Goal: Task Accomplishment & Management: Manage account settings

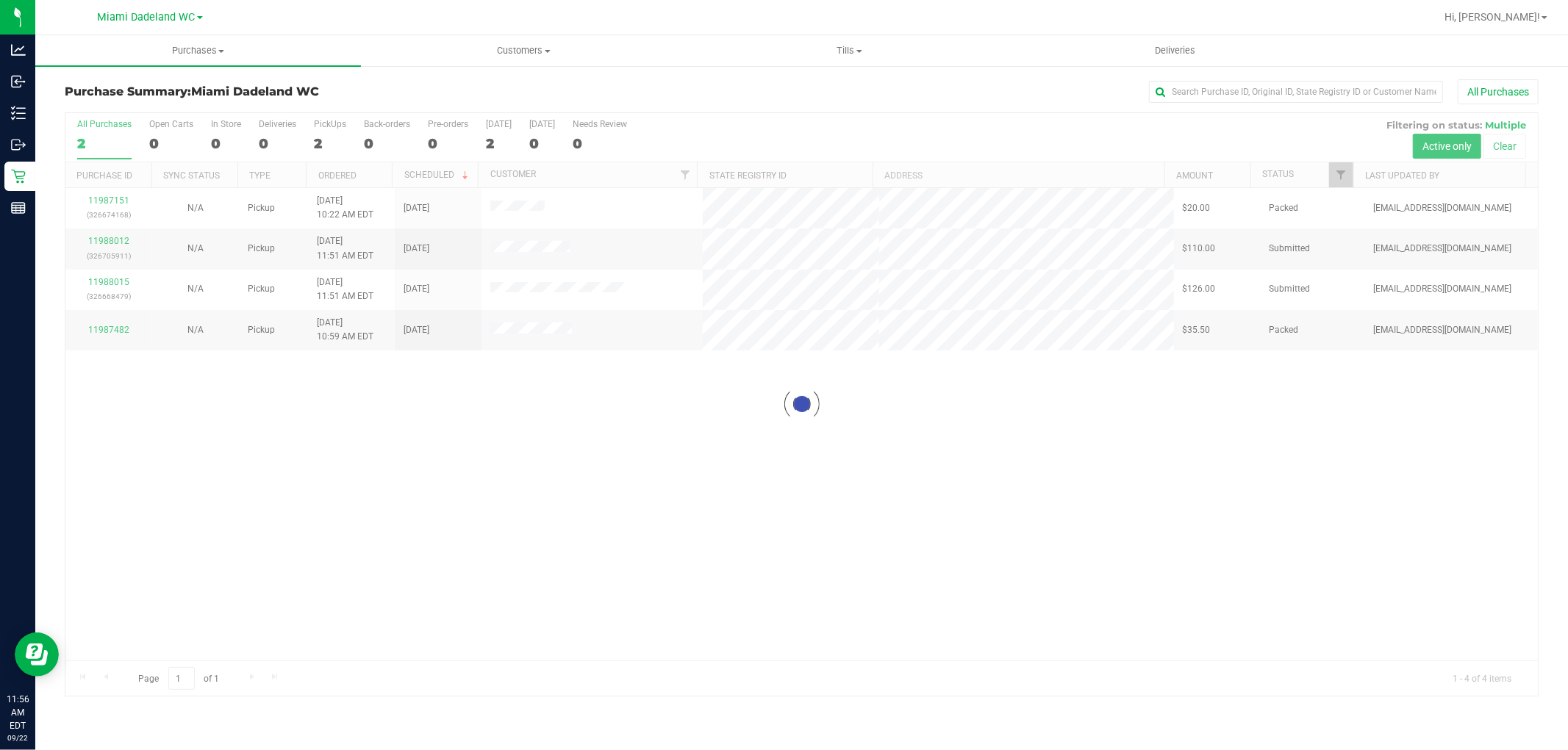
click at [107, 236] on div at bounding box center [802, 404] width 1473 height 583
click at [112, 245] on div at bounding box center [802, 404] width 1473 height 583
click at [112, 244] on div at bounding box center [802, 404] width 1473 height 583
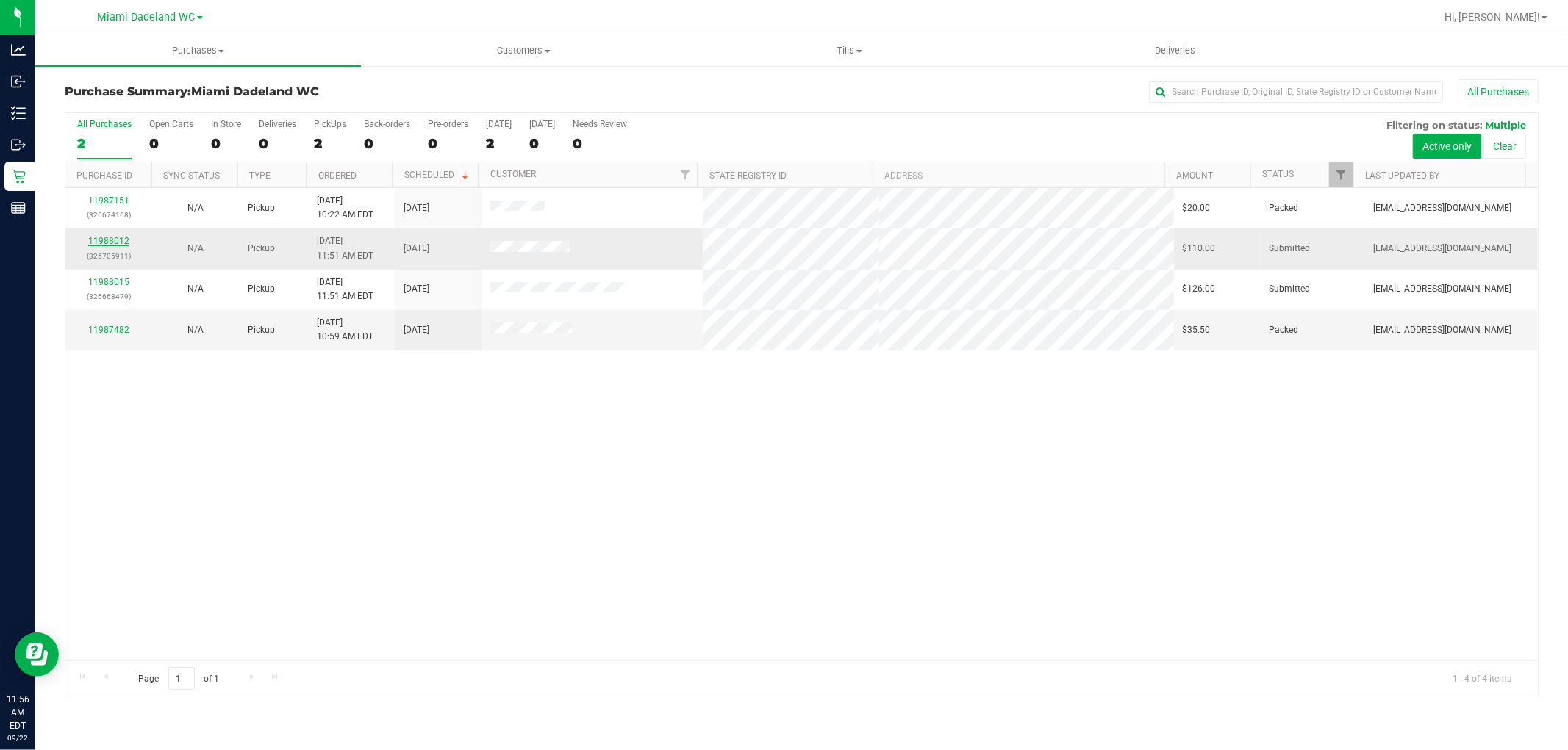
click at [113, 244] on link "11988012" at bounding box center [109, 241] width 41 height 11
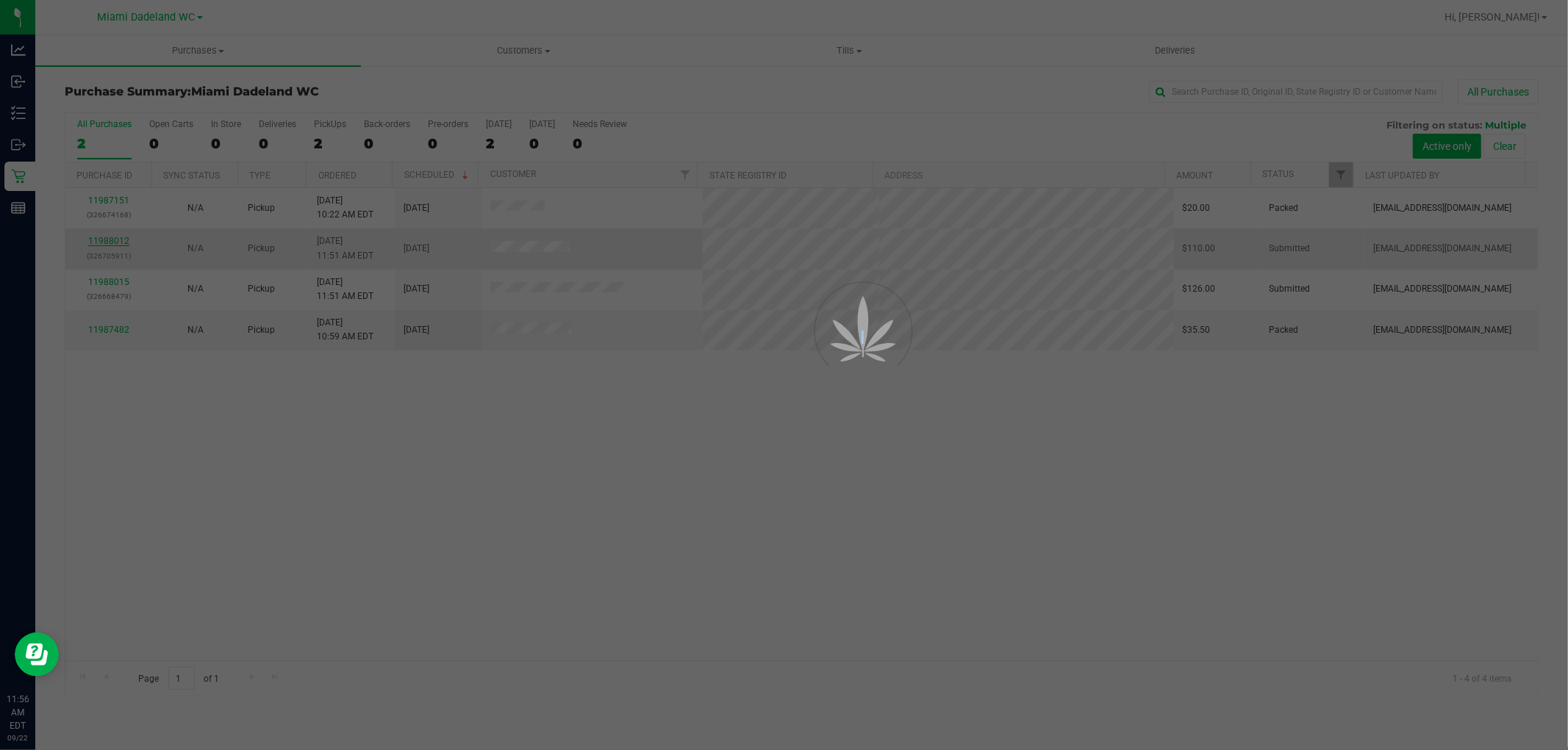
click at [113, 244] on div at bounding box center [784, 375] width 1568 height 750
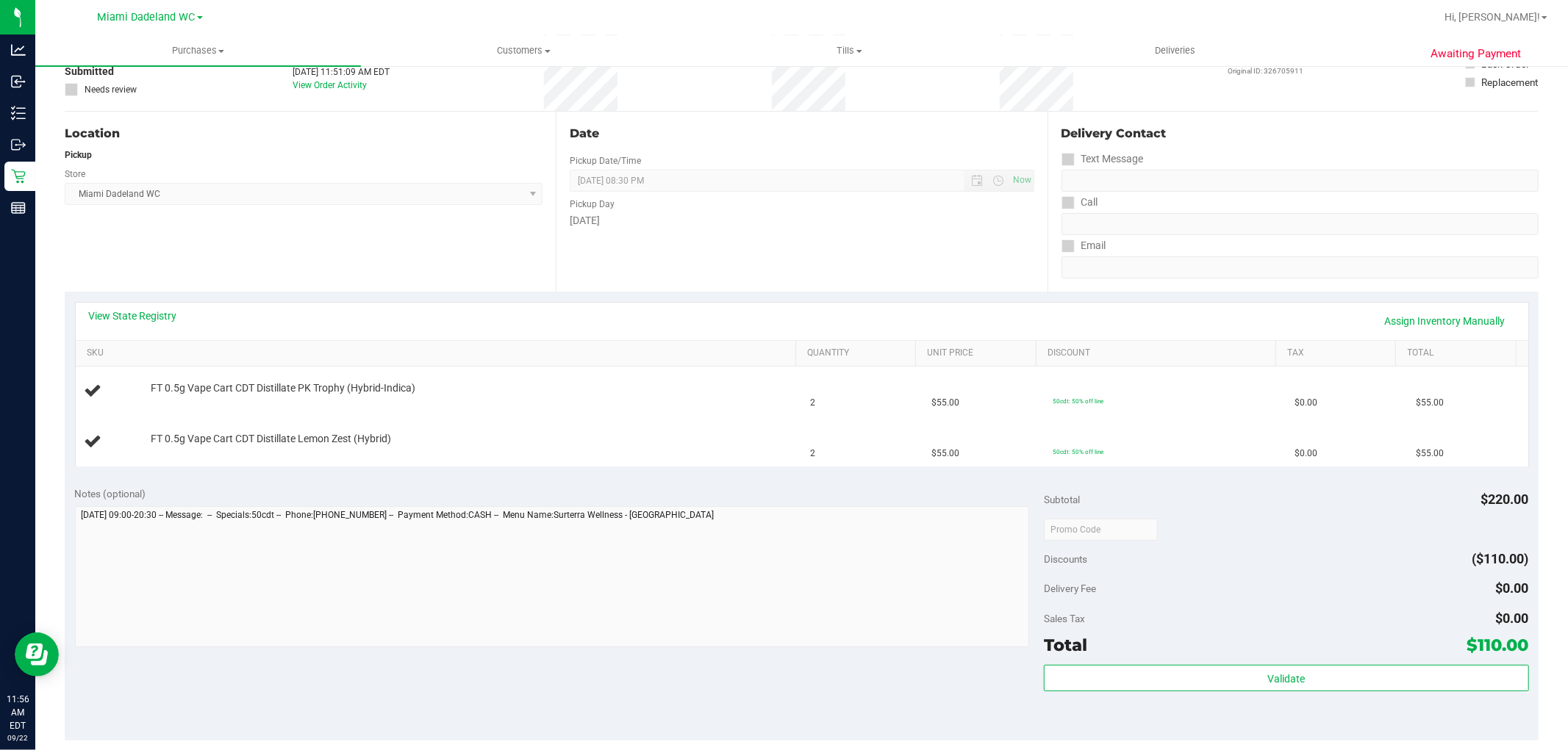
scroll to position [326, 0]
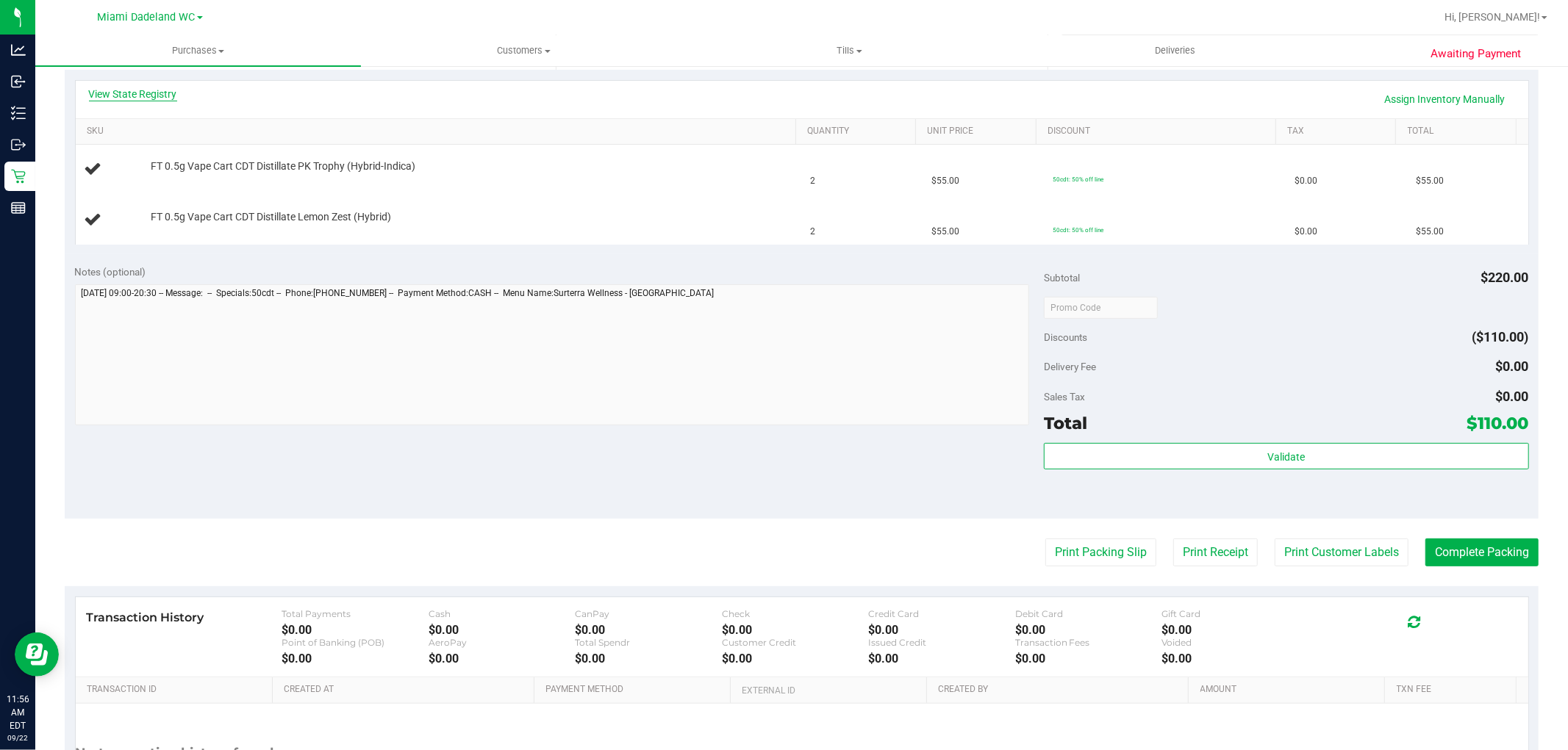
click at [166, 97] on link "View State Registry" at bounding box center [133, 94] width 89 height 15
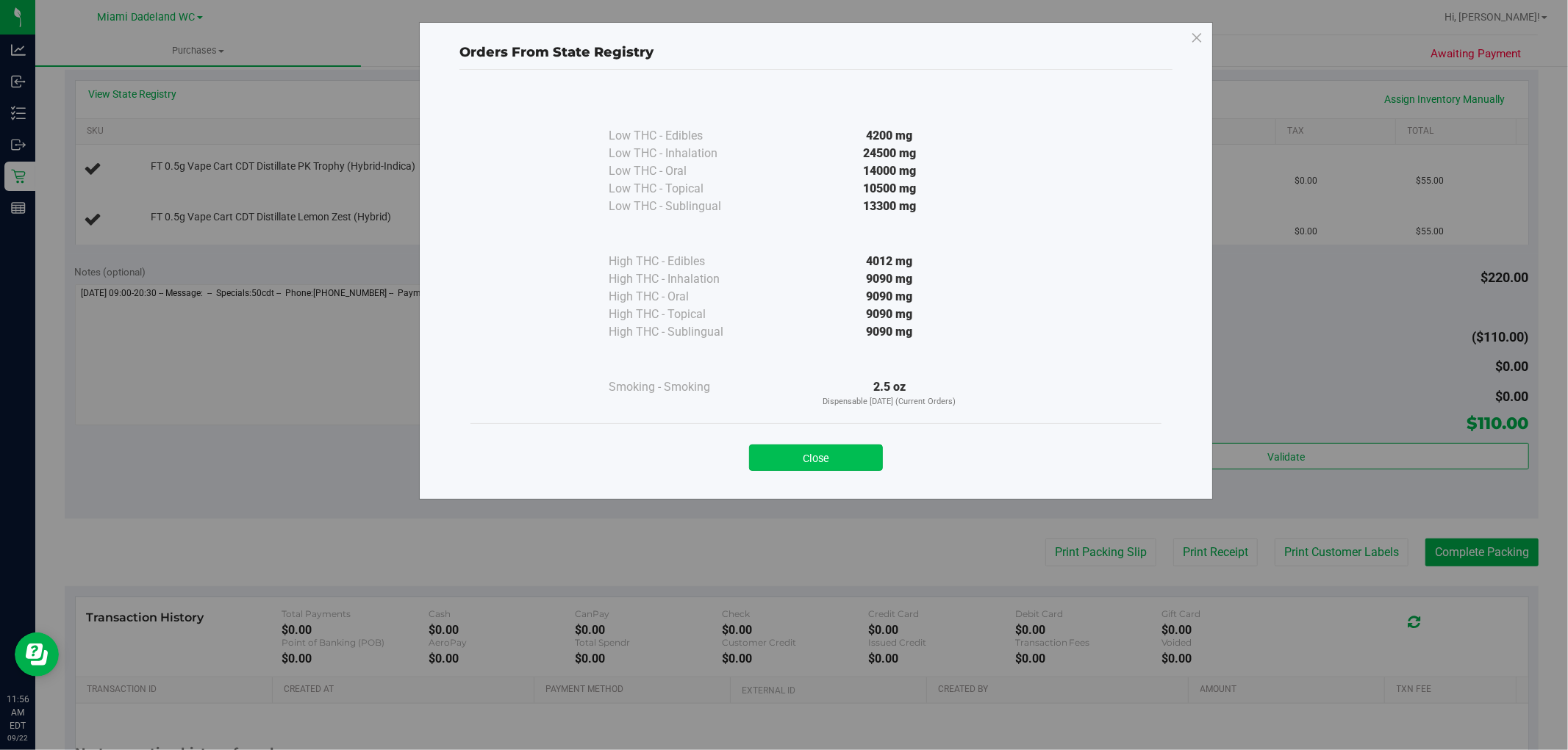
click at [831, 456] on button "Close" at bounding box center [815, 457] width 134 height 26
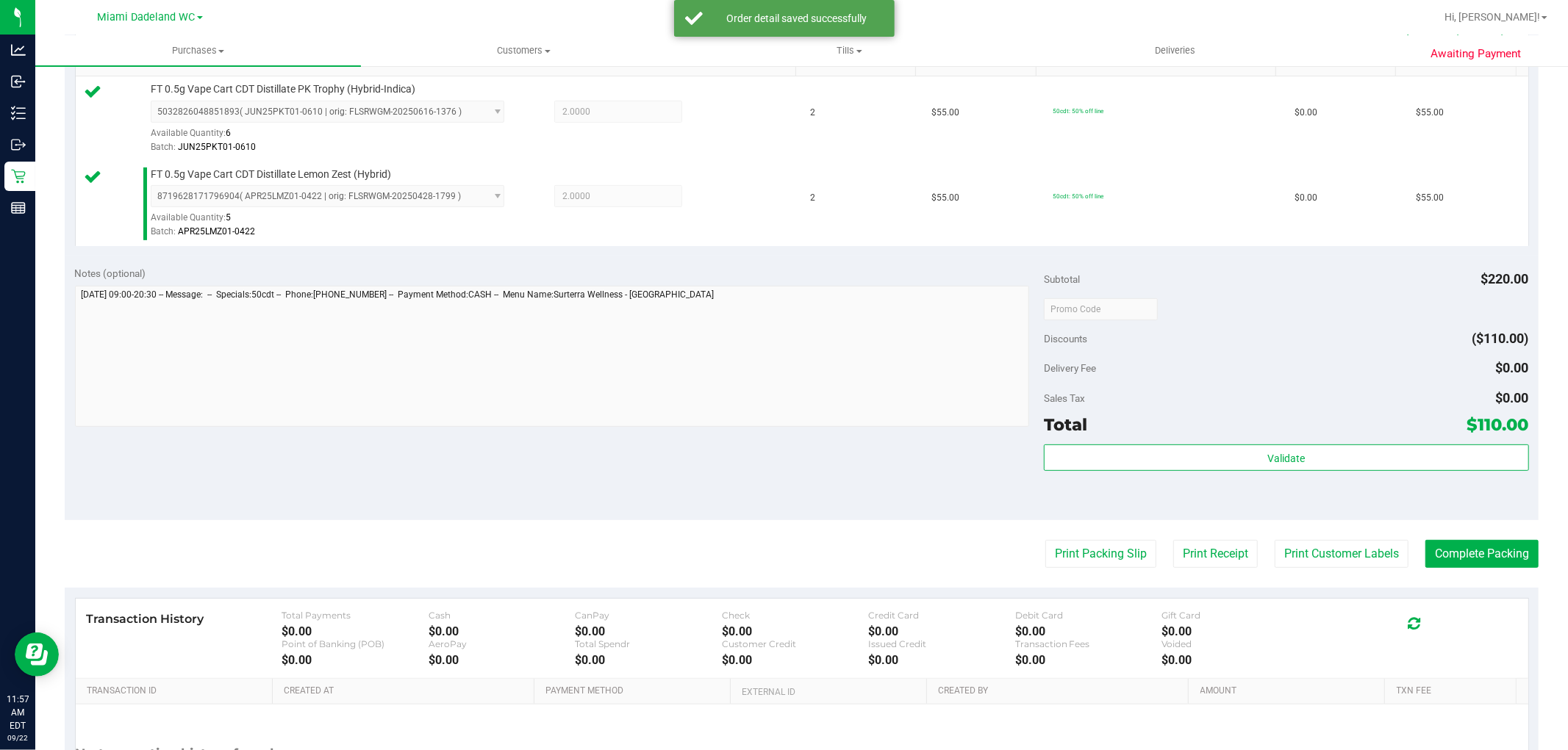
scroll to position [538, 0]
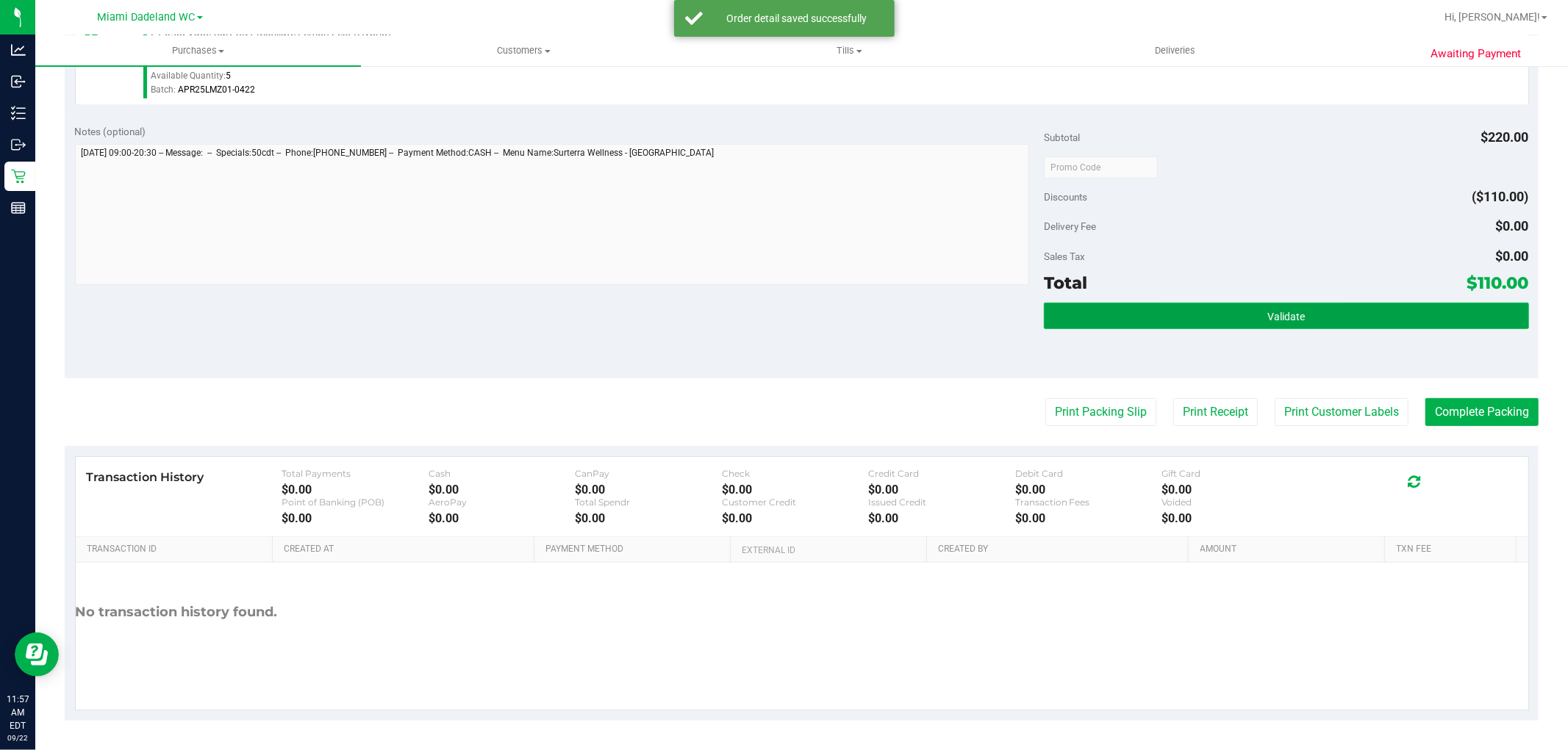
click at [1246, 314] on button "Validate" at bounding box center [1286, 316] width 485 height 26
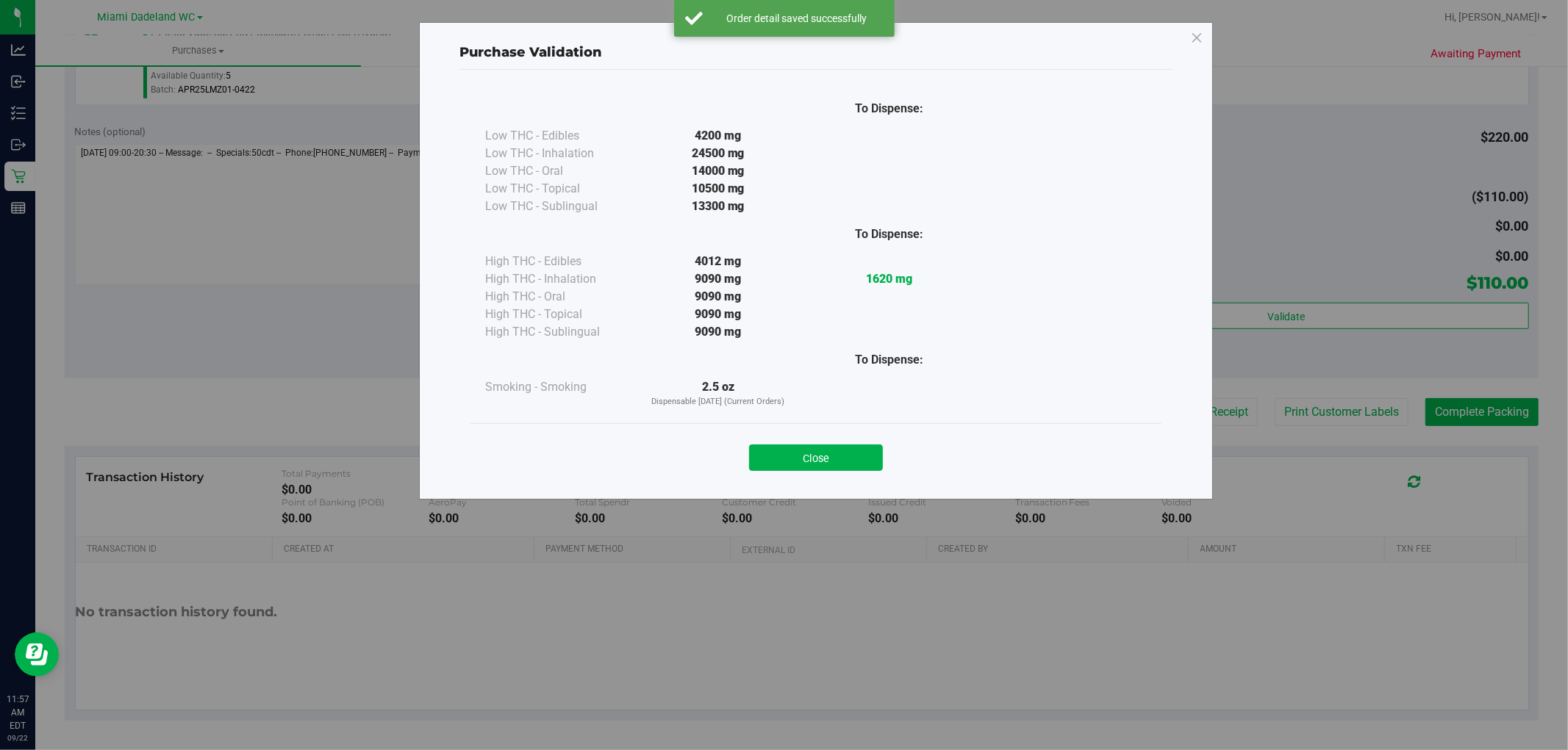
drag, startPoint x: 827, startPoint y: 479, endPoint x: 828, endPoint y: 457, distance: 22.0
click at [826, 480] on div "Close" at bounding box center [816, 452] width 691 height 60
click at [828, 457] on button "Close" at bounding box center [815, 457] width 134 height 26
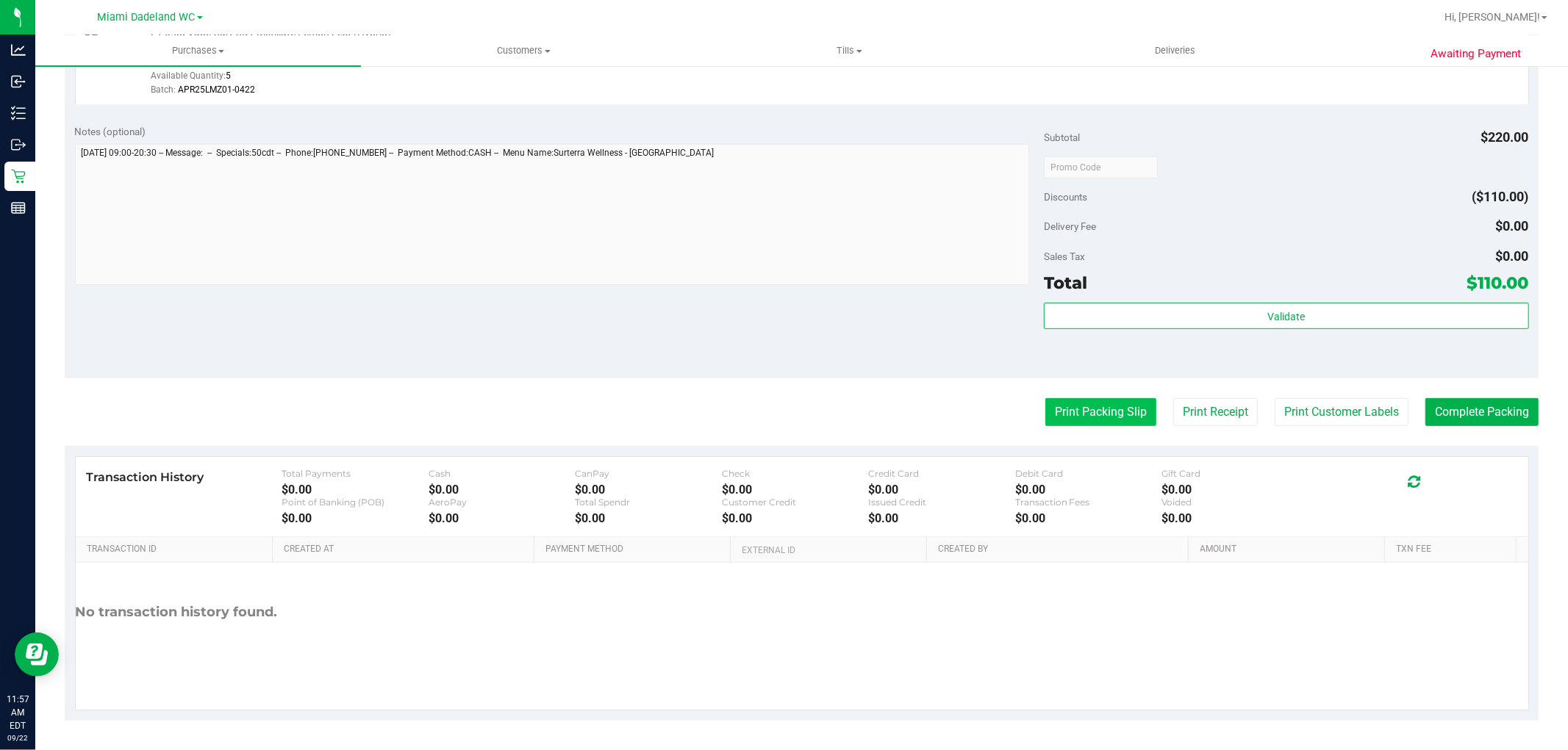
click at [1092, 424] on button "Print Packing Slip" at bounding box center [1101, 412] width 111 height 28
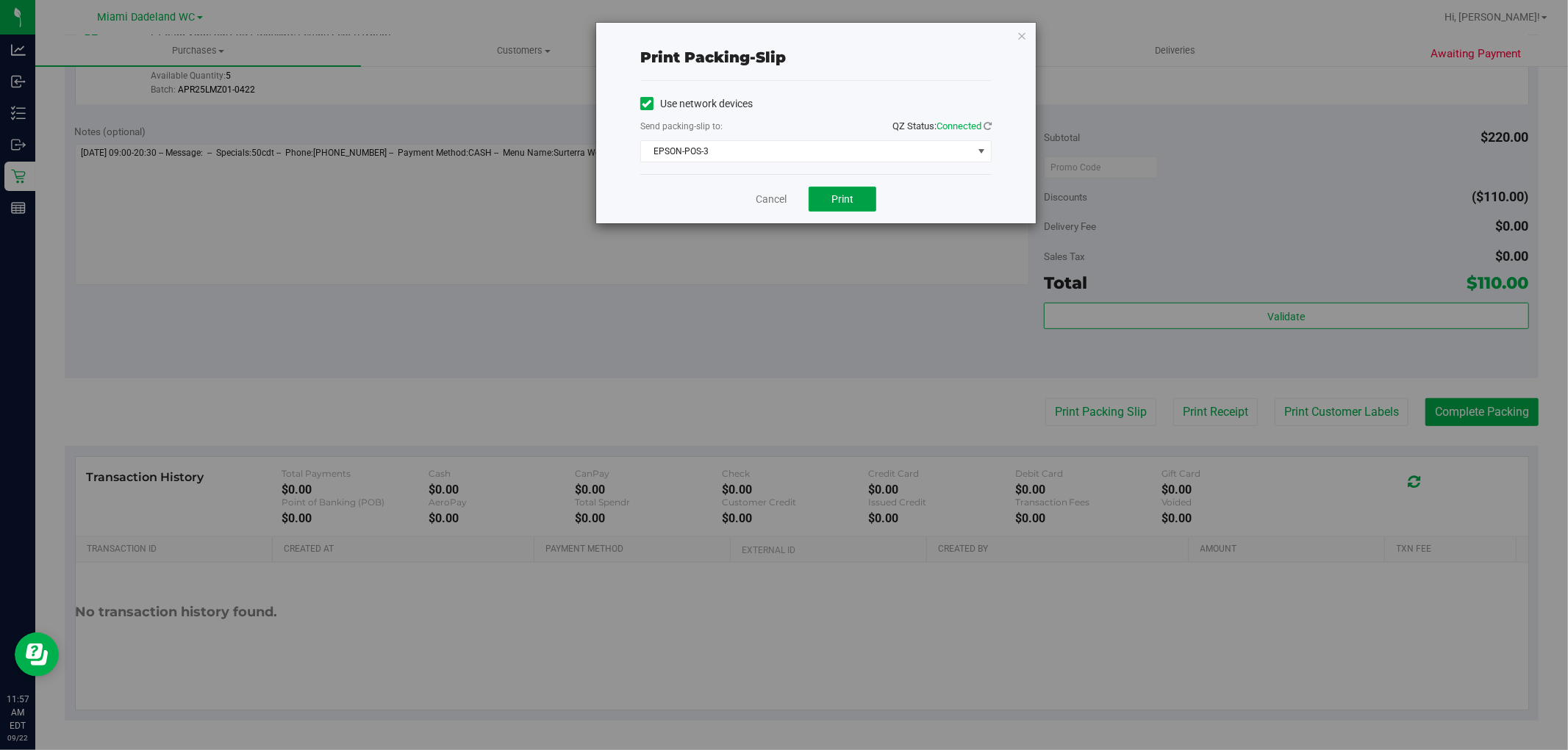
drag, startPoint x: 857, startPoint y: 197, endPoint x: 868, endPoint y: 184, distance: 17.0
click at [860, 195] on button "Print" at bounding box center [842, 199] width 67 height 25
drag, startPoint x: 766, startPoint y: 180, endPoint x: 776, endPoint y: 197, distance: 19.7
click at [773, 188] on div "Cancel Print" at bounding box center [816, 198] width 351 height 49
drag, startPoint x: 776, startPoint y: 197, endPoint x: 1210, endPoint y: 267, distance: 439.6
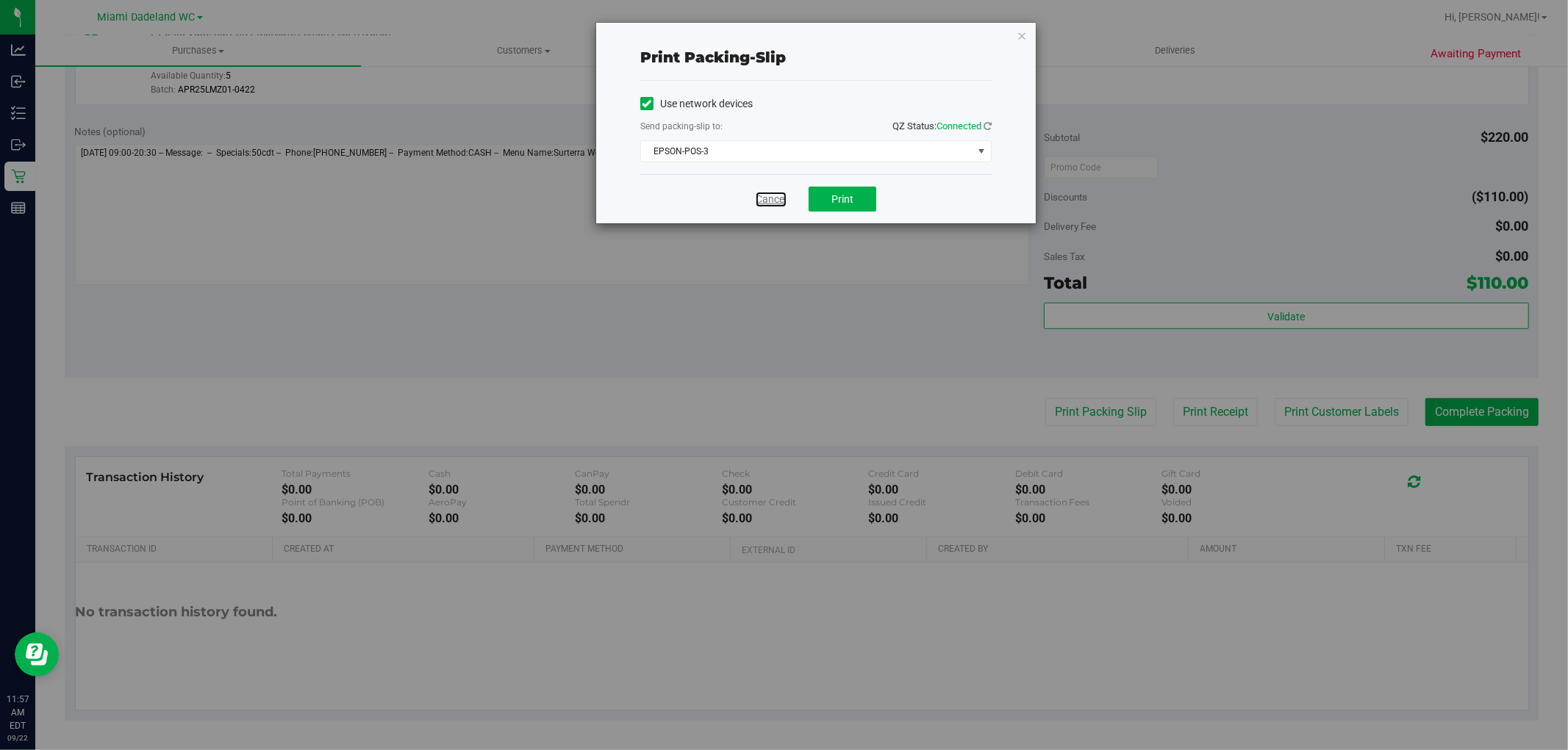
click at [775, 199] on link "Cancel" at bounding box center [772, 199] width 31 height 16
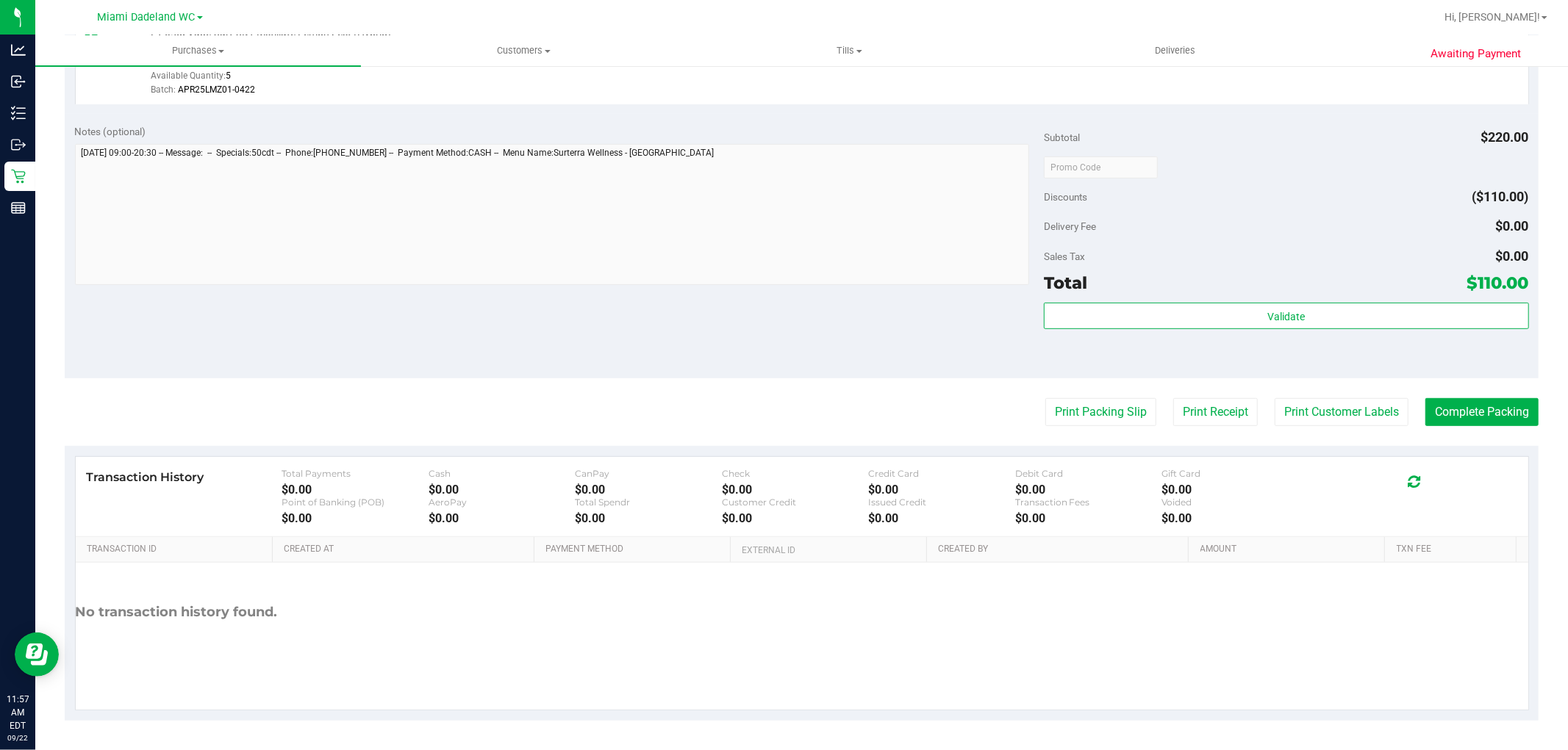
click at [1479, 390] on purchase-details "Back Edit Purchase Cancel Purchase View Profile # 11988012 BioTrack ID: - Submi…" at bounding box center [801, 131] width 1474 height 1178
click at [1489, 413] on button "Complete Packing" at bounding box center [1482, 412] width 113 height 28
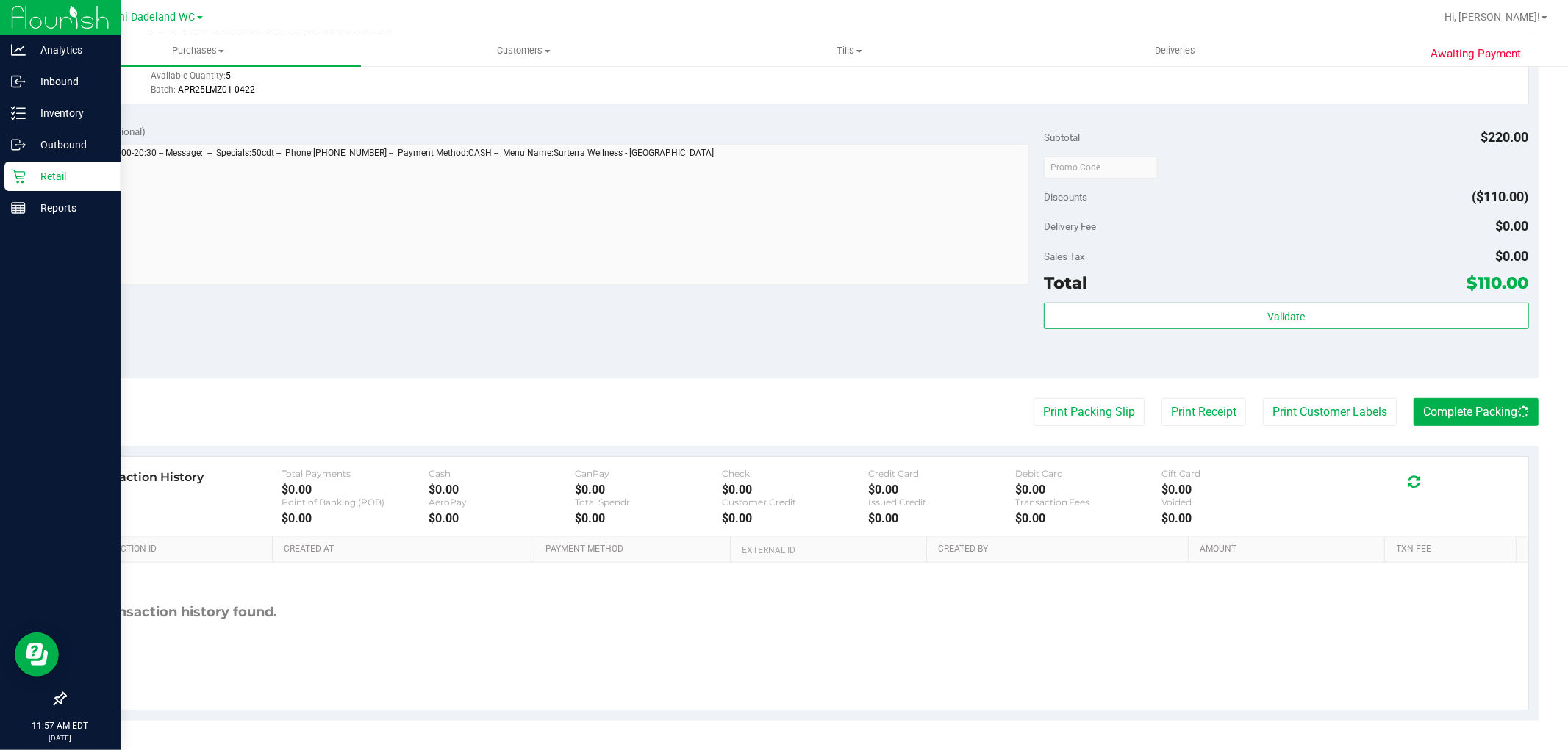
click at [26, 167] on p "Retail" at bounding box center [70, 176] width 89 height 18
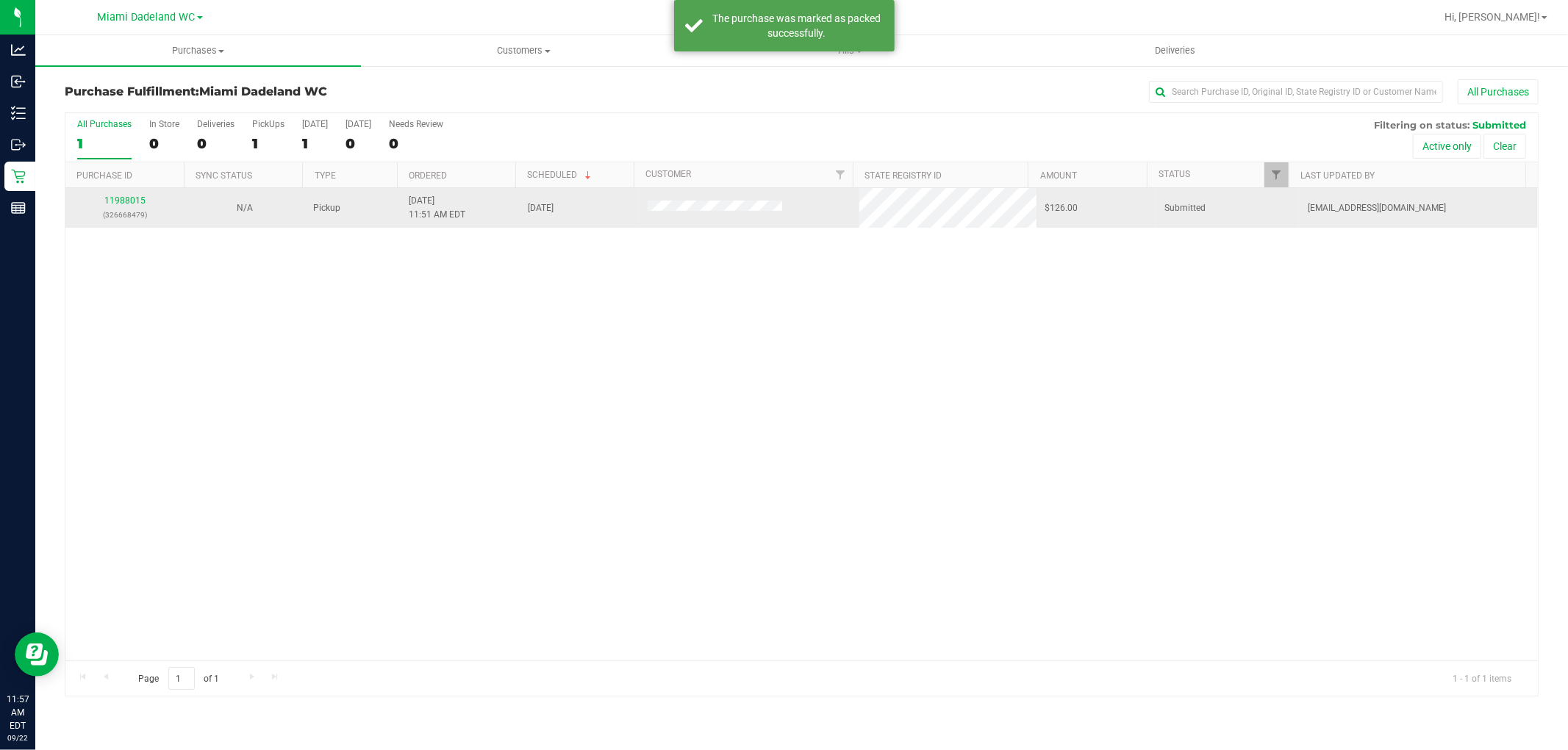
click at [97, 204] on div "11988015 (326668479)" at bounding box center [125, 208] width 102 height 28
click at [121, 200] on link "11988015" at bounding box center [125, 200] width 41 height 11
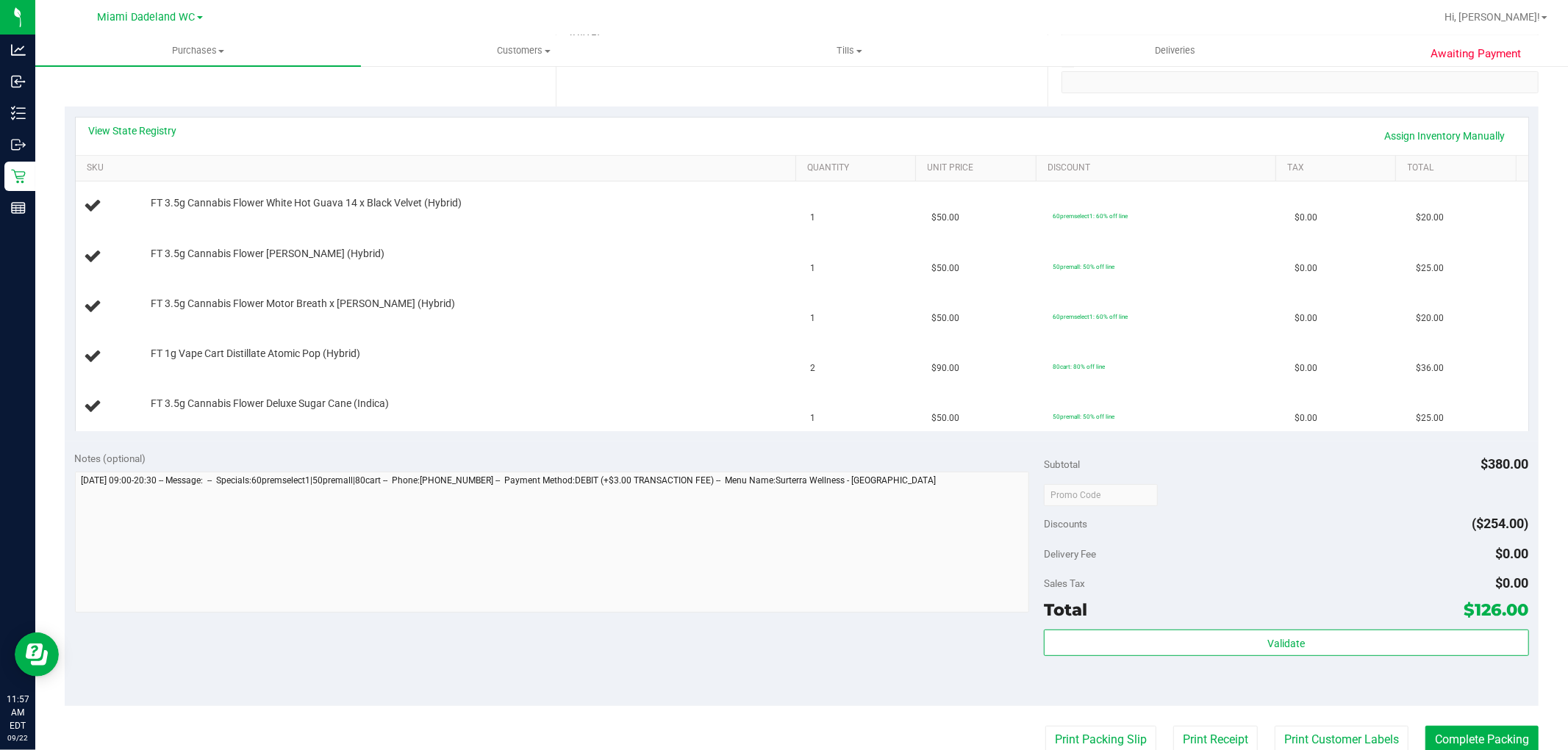
scroll to position [489, 0]
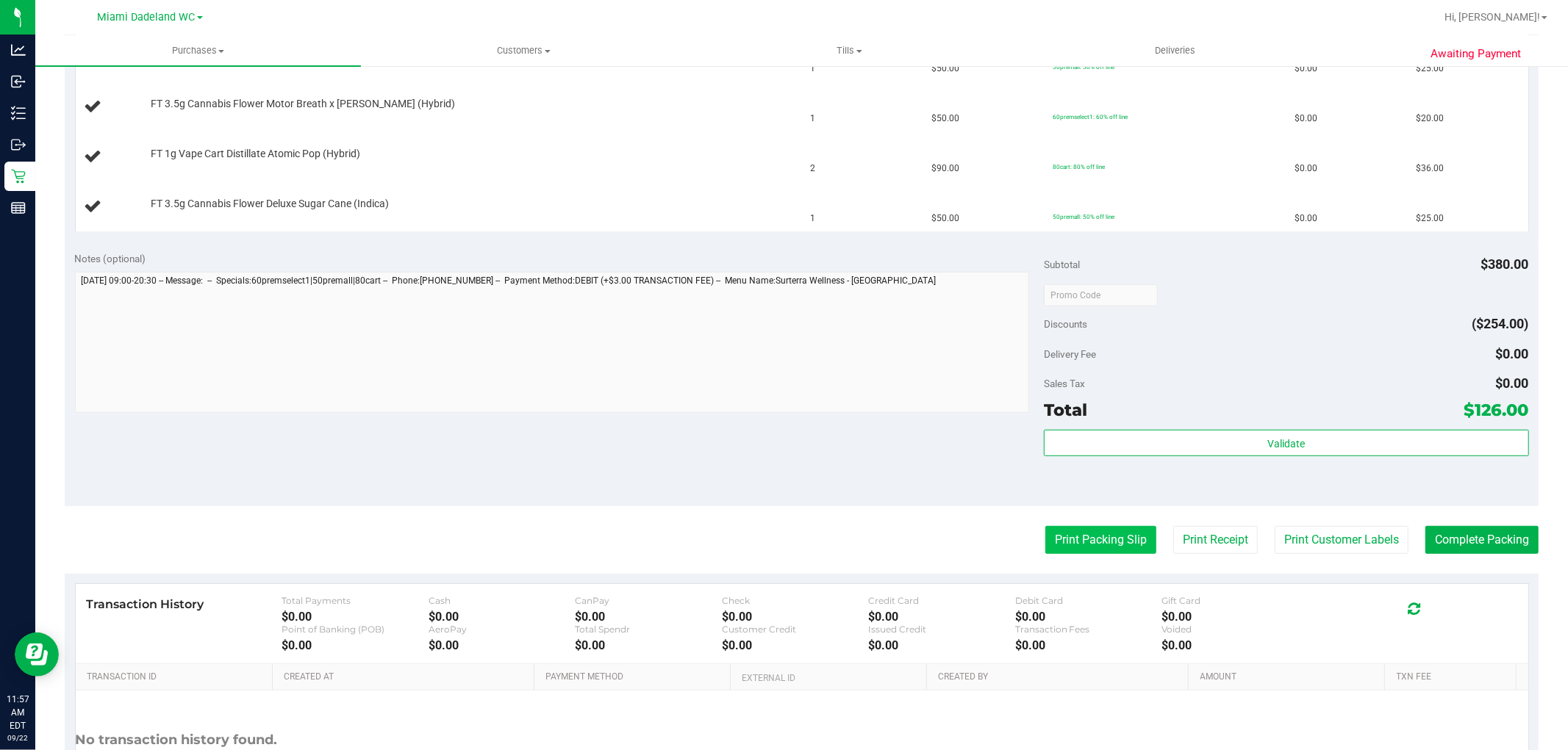
click at [1081, 545] on button "Print Packing Slip" at bounding box center [1101, 540] width 111 height 28
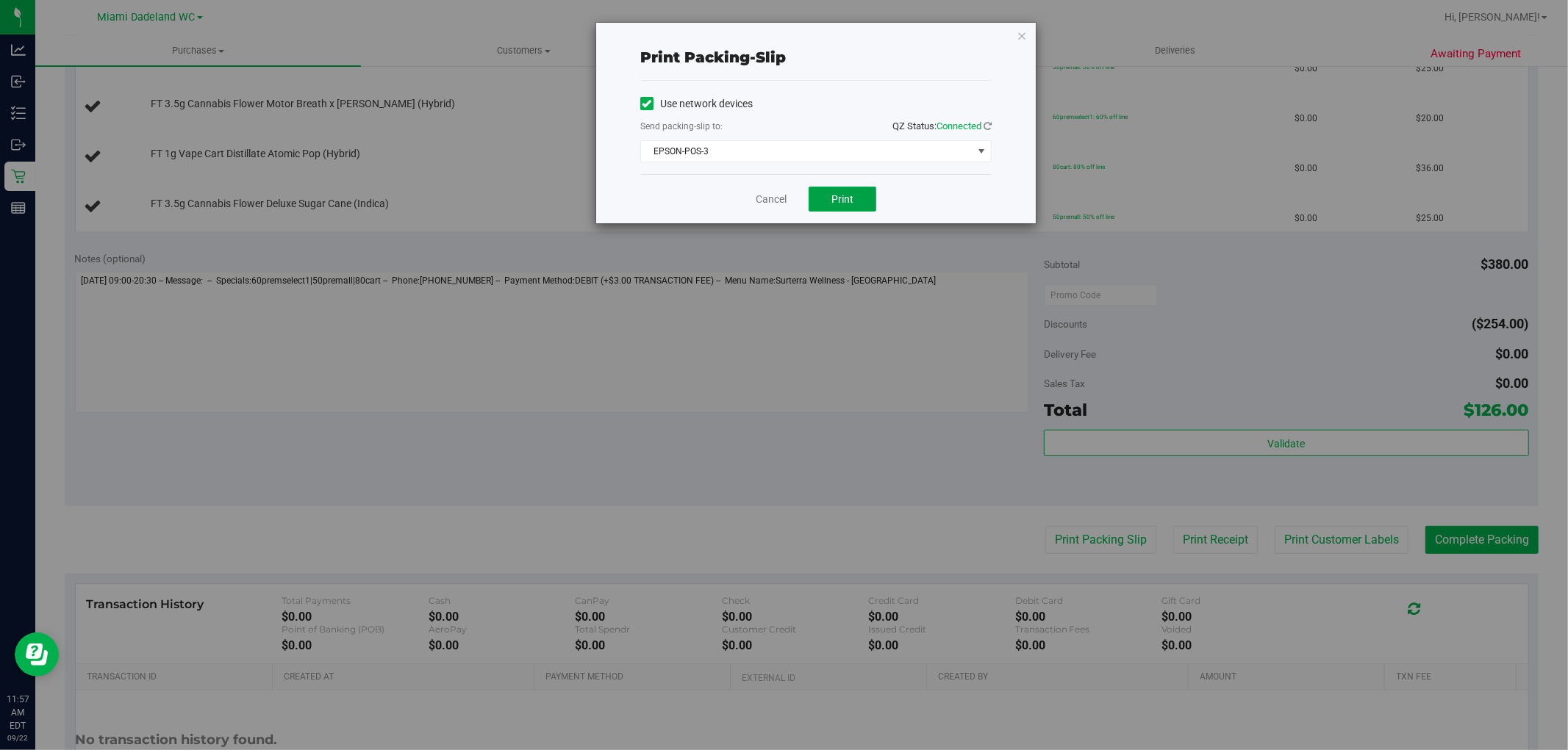
click at [863, 211] on div "Cancel Print" at bounding box center [816, 198] width 351 height 49
click at [863, 208] on button "Print" at bounding box center [842, 199] width 67 height 25
click at [786, 195] on link "Cancel" at bounding box center [772, 199] width 31 height 16
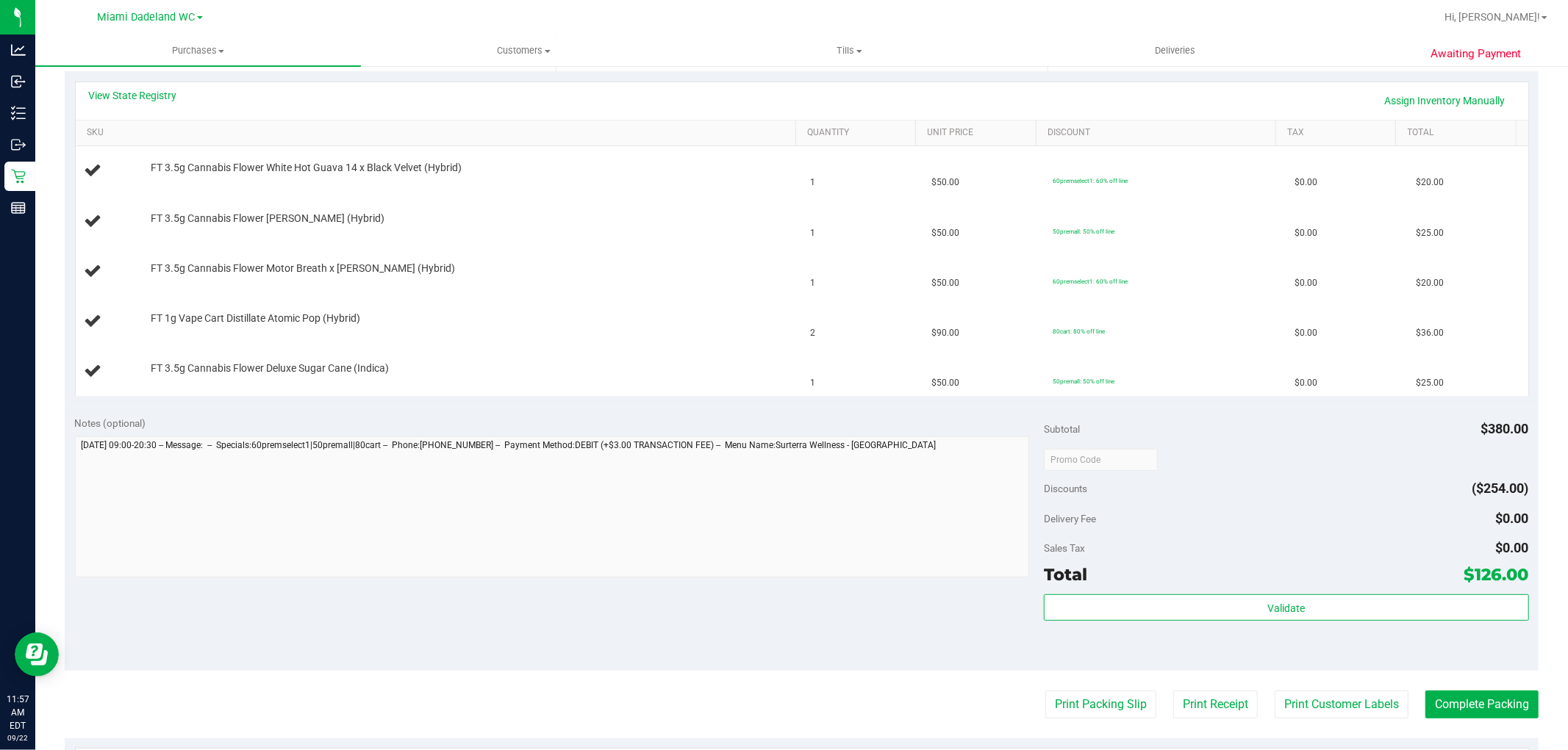
scroll to position [163, 0]
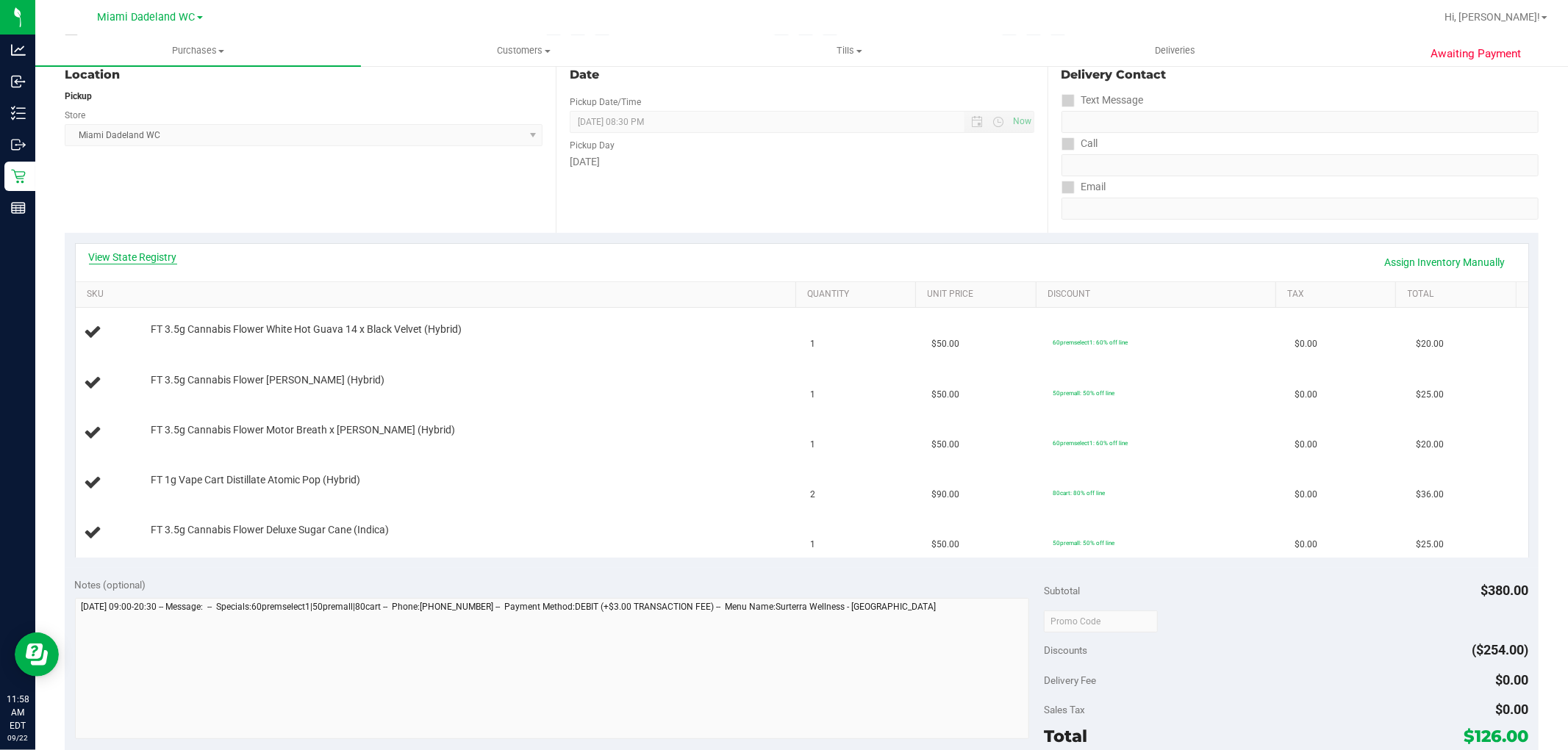
click at [129, 254] on link "View State Registry" at bounding box center [133, 257] width 89 height 15
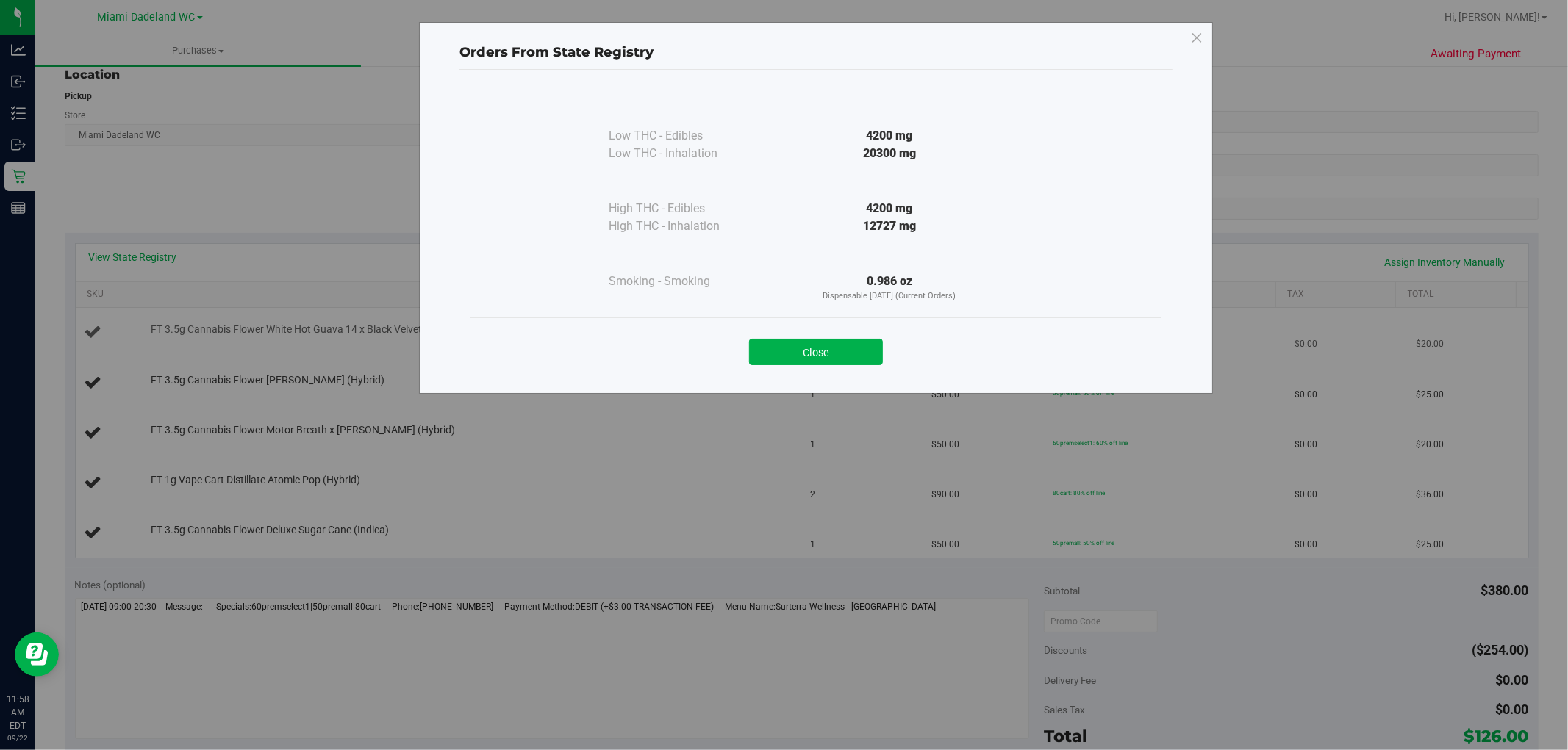
click at [807, 351] on button "Close" at bounding box center [815, 352] width 134 height 26
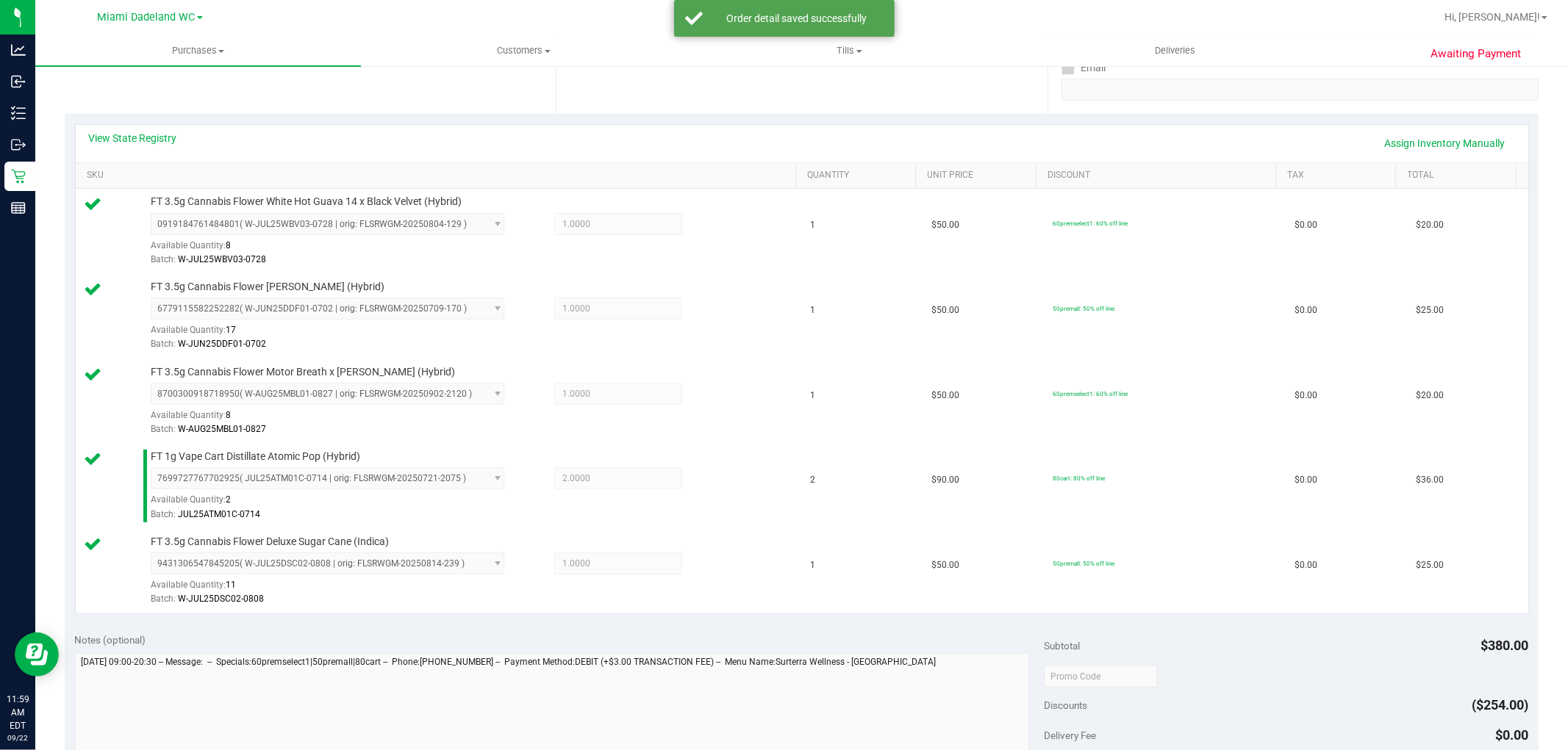
scroll to position [489, 0]
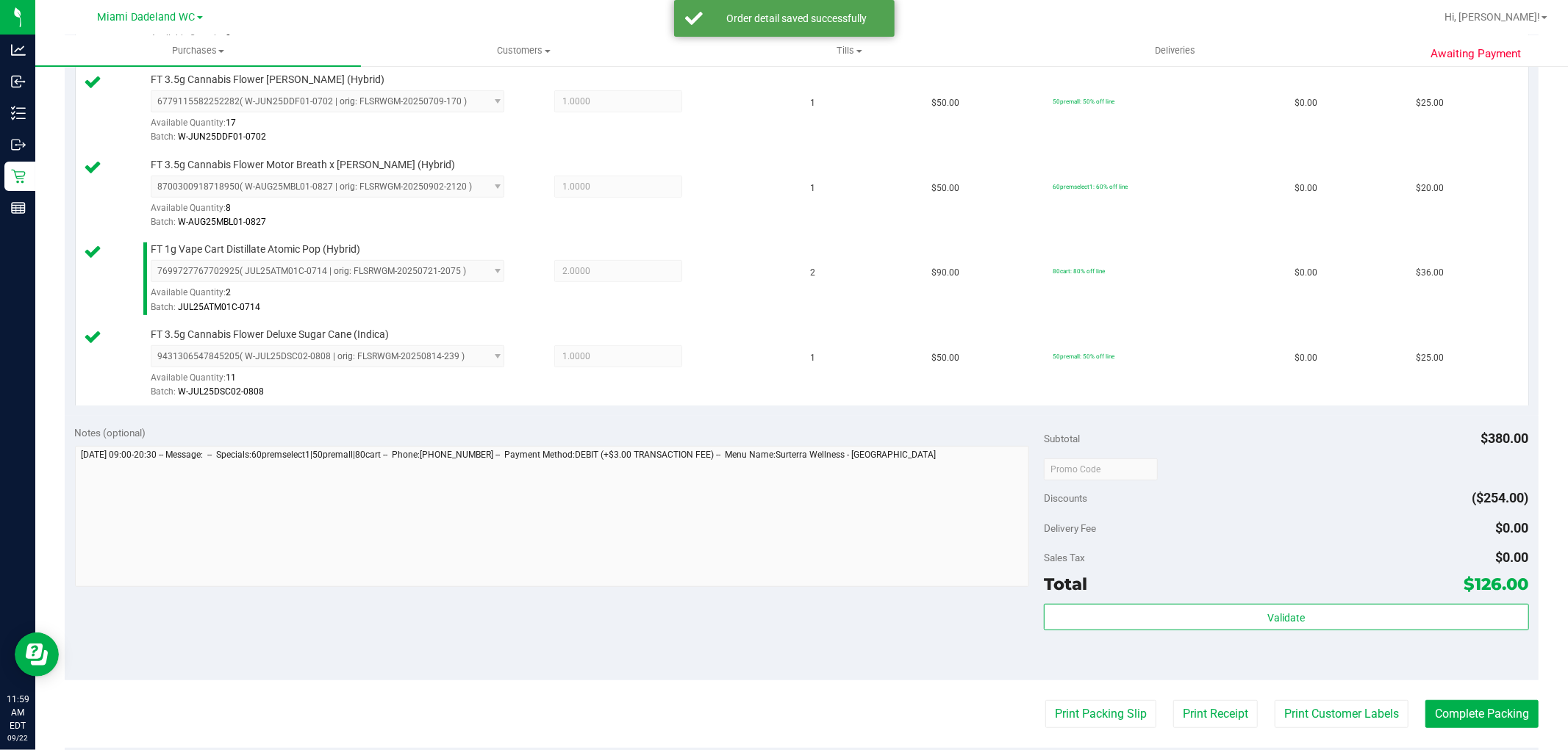
click at [1255, 603] on div "Subtotal $380.00 Discounts ($254.00) Delivery Fee $0.00 Sales Tax $0.00 Total $…" at bounding box center [1286, 548] width 485 height 245
click at [1181, 603] on div "Subtotal $380.00 Discounts ($254.00) Delivery Fee $0.00 Sales Tax $0.00 Total $…" at bounding box center [1286, 548] width 485 height 245
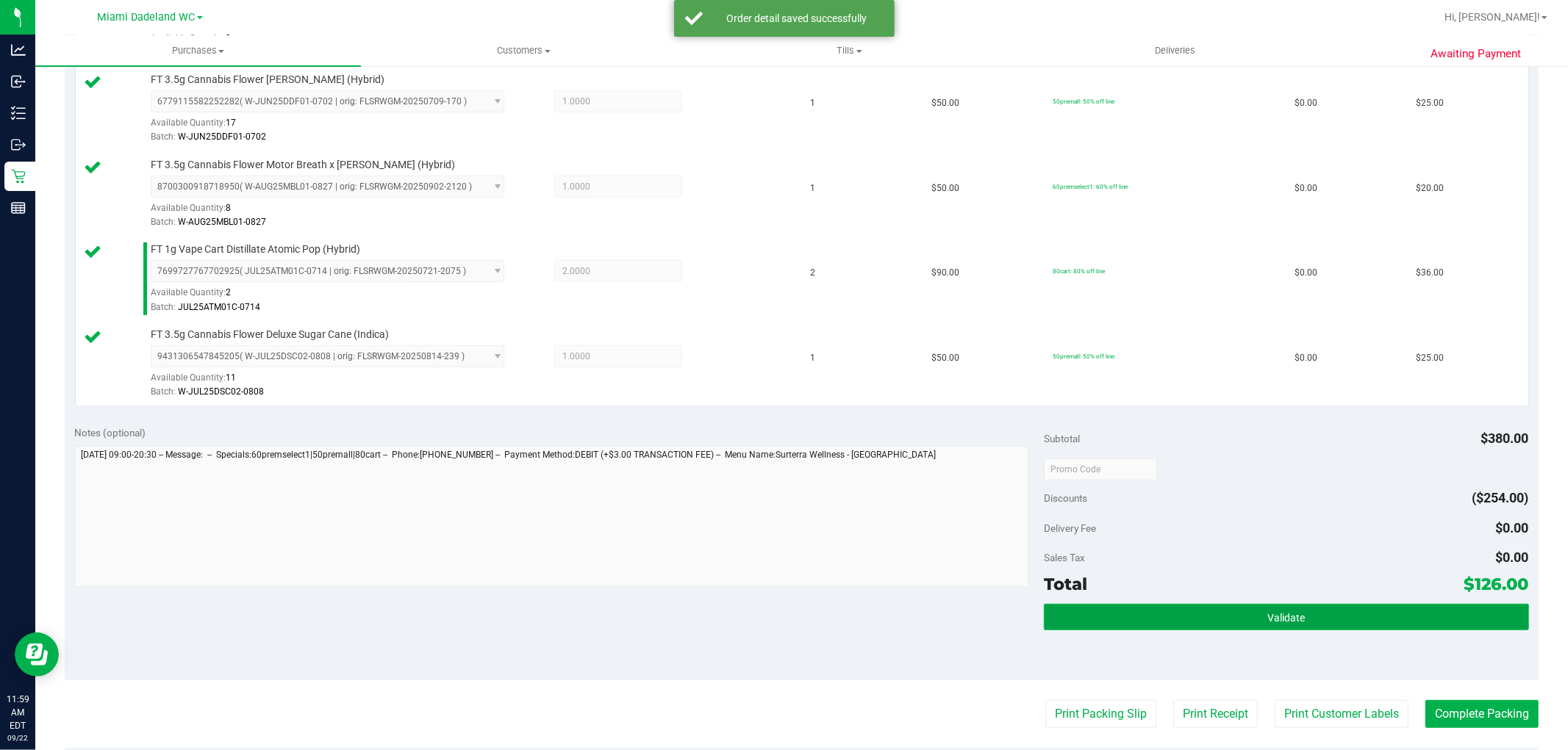
click at [1160, 613] on button "Validate" at bounding box center [1286, 617] width 485 height 26
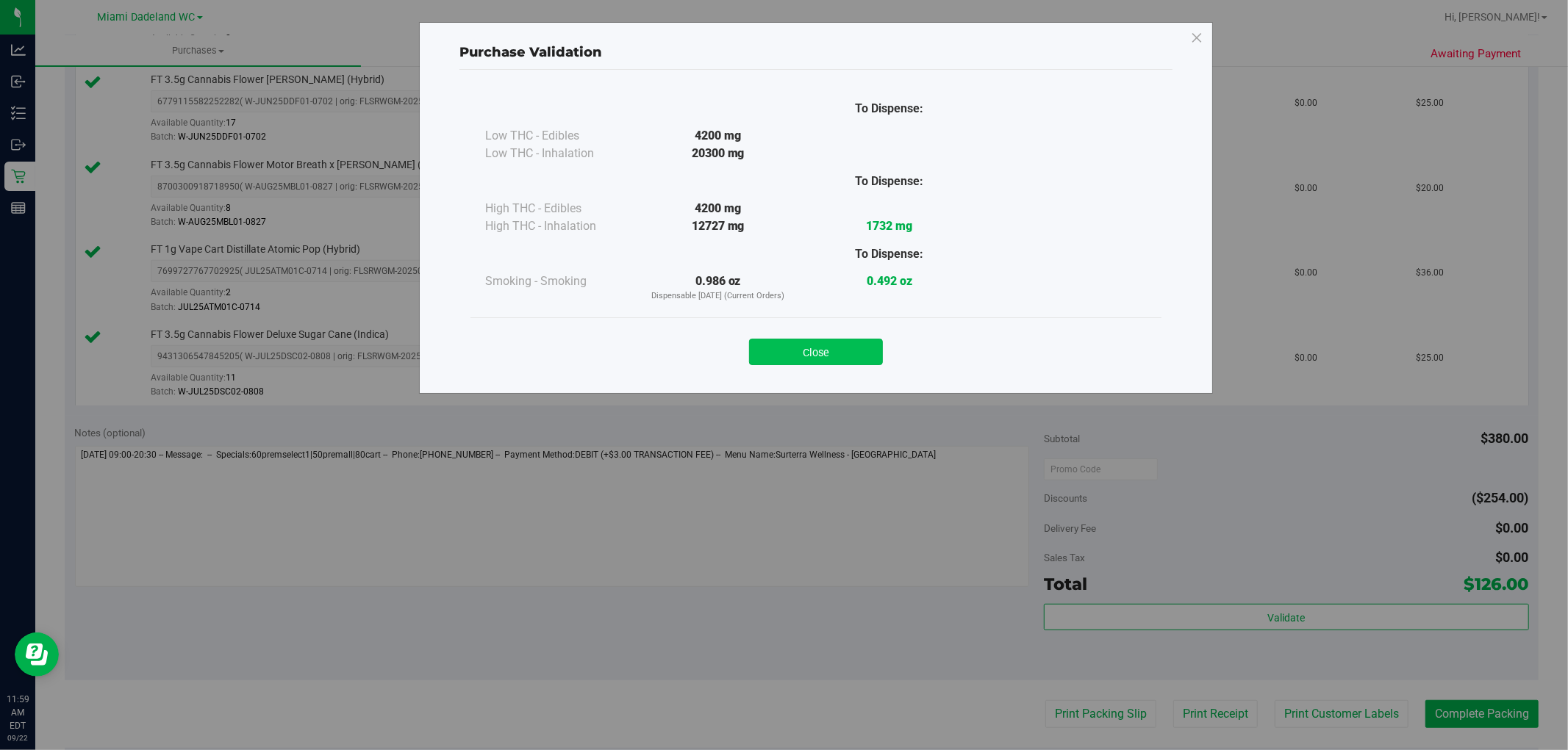
click at [836, 351] on button "Close" at bounding box center [815, 352] width 134 height 26
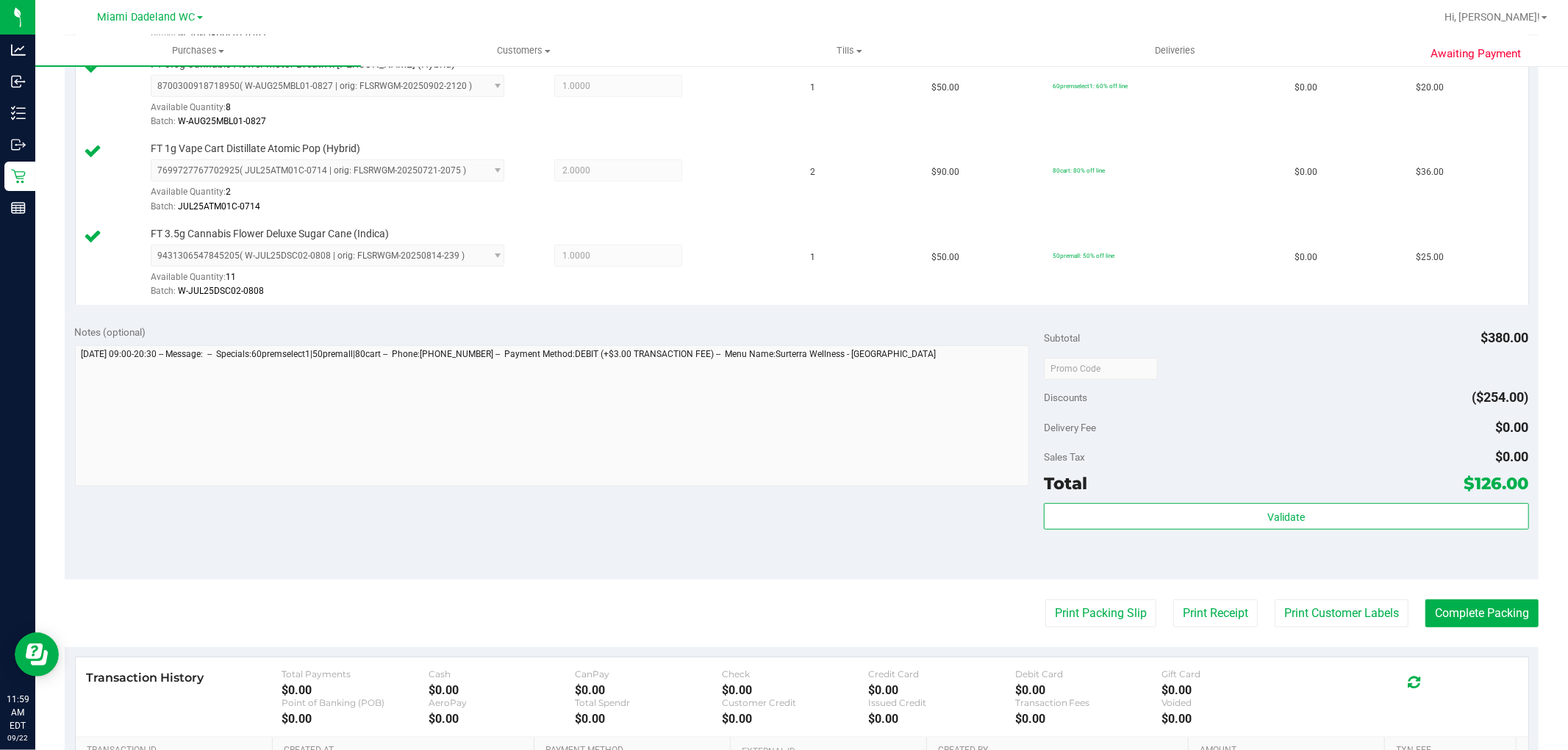
scroll to position [793, 0]
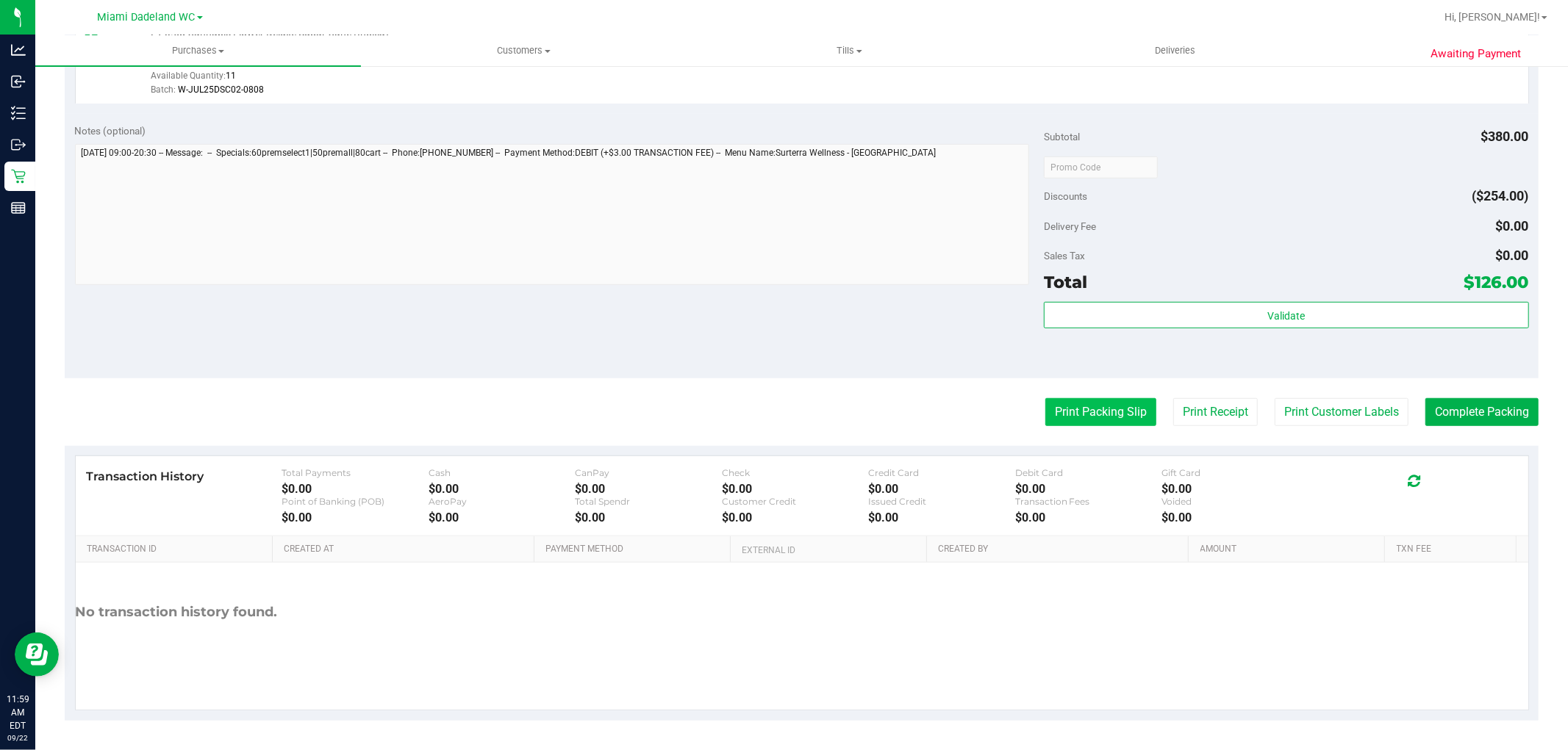
click at [1104, 406] on button "Print Packing Slip" at bounding box center [1101, 412] width 111 height 28
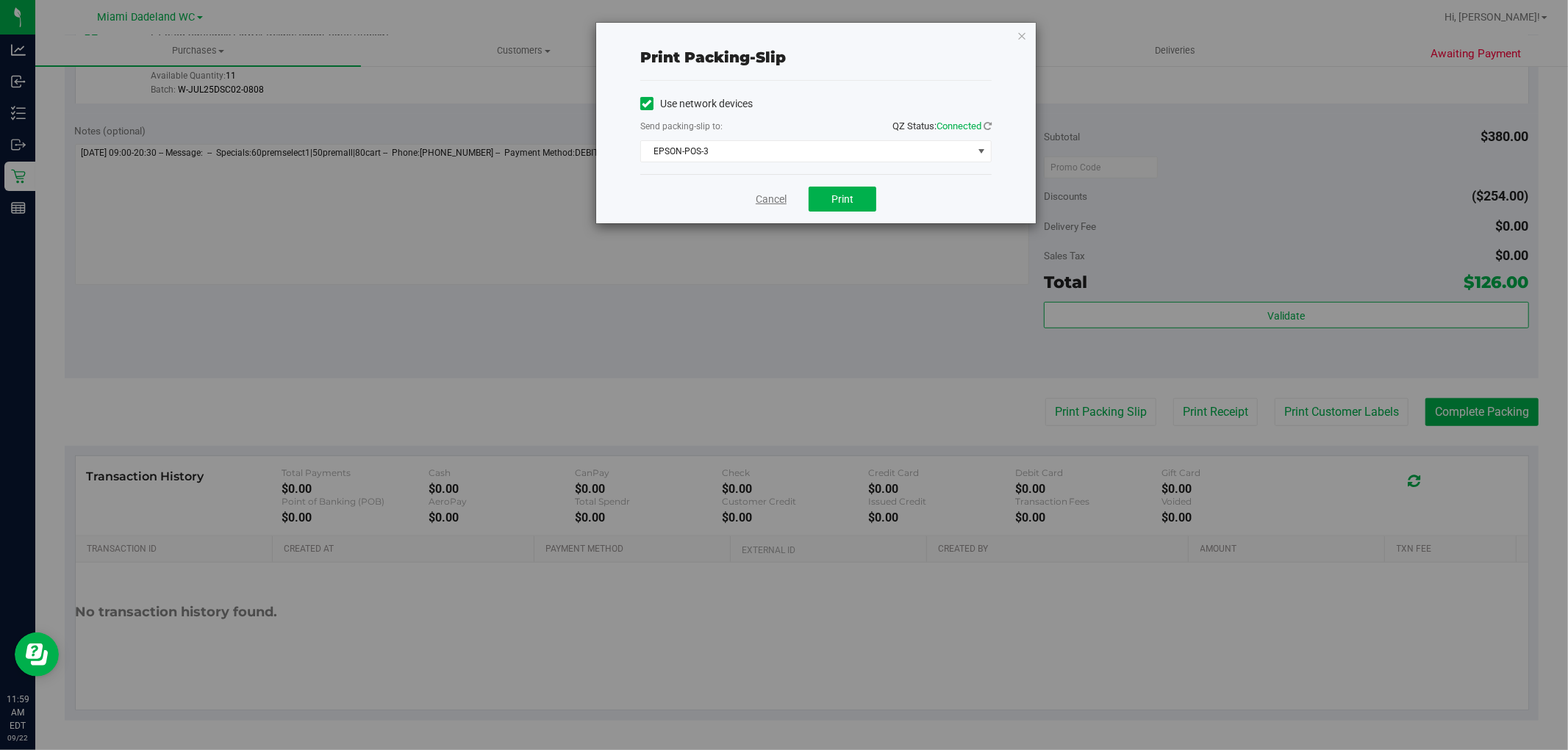
click at [770, 196] on link "Cancel" at bounding box center [772, 199] width 31 height 16
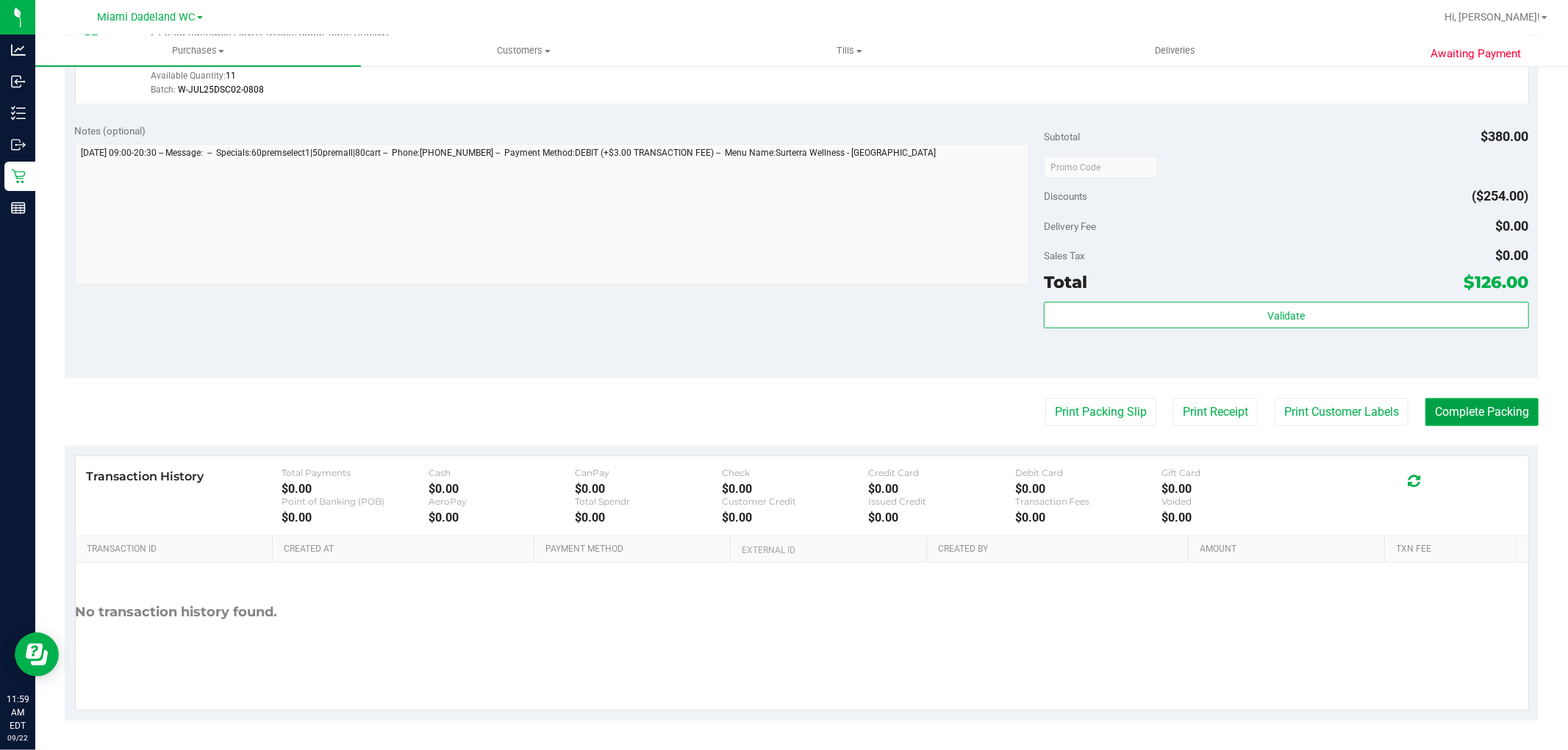
click at [1494, 408] on button "Complete Packing" at bounding box center [1482, 412] width 113 height 28
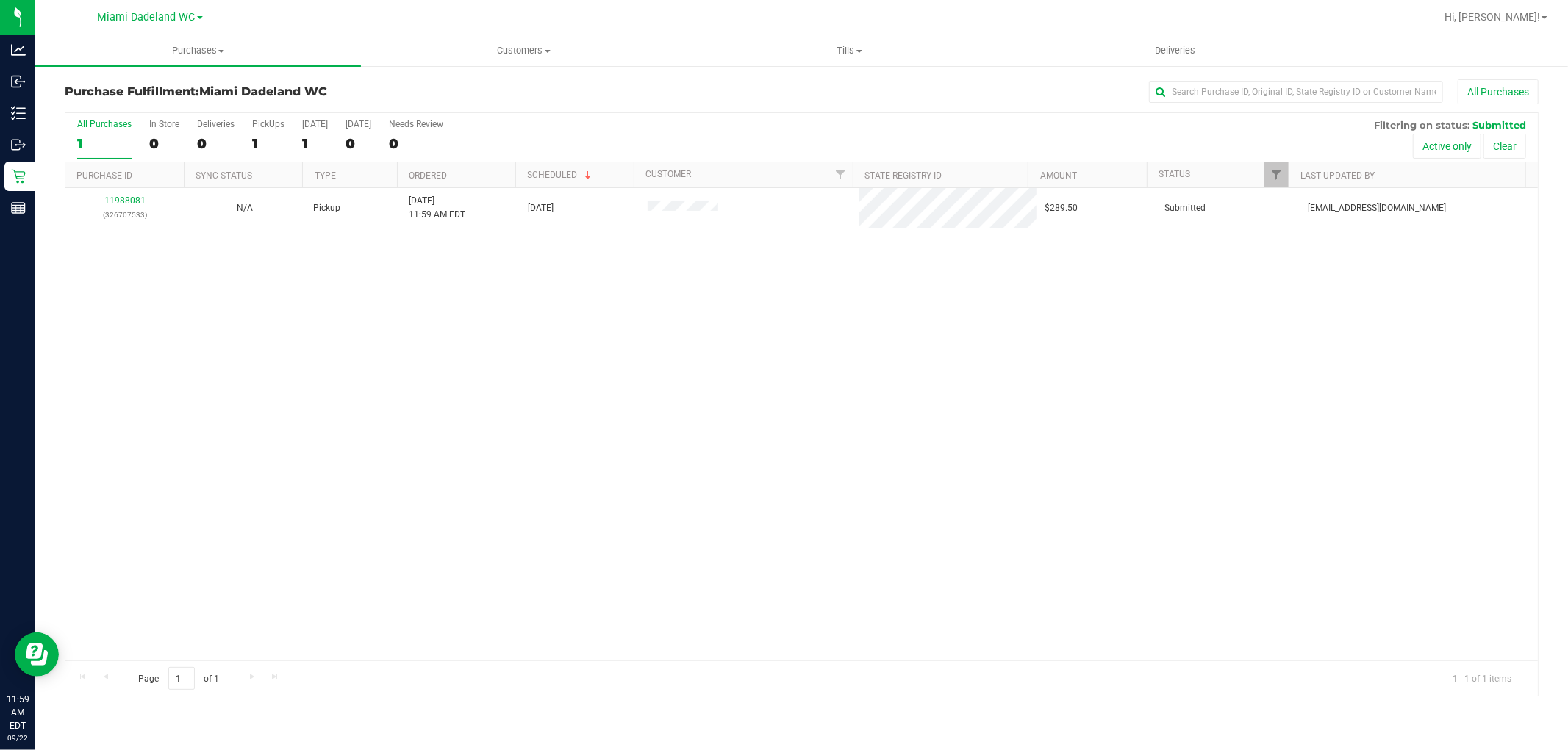
click at [662, 430] on div "11988081 (326707533) N/A Pickup [DATE] 11:59 AM EDT 9/22/2025 $289.50 Submitted…" at bounding box center [802, 424] width 1473 height 472
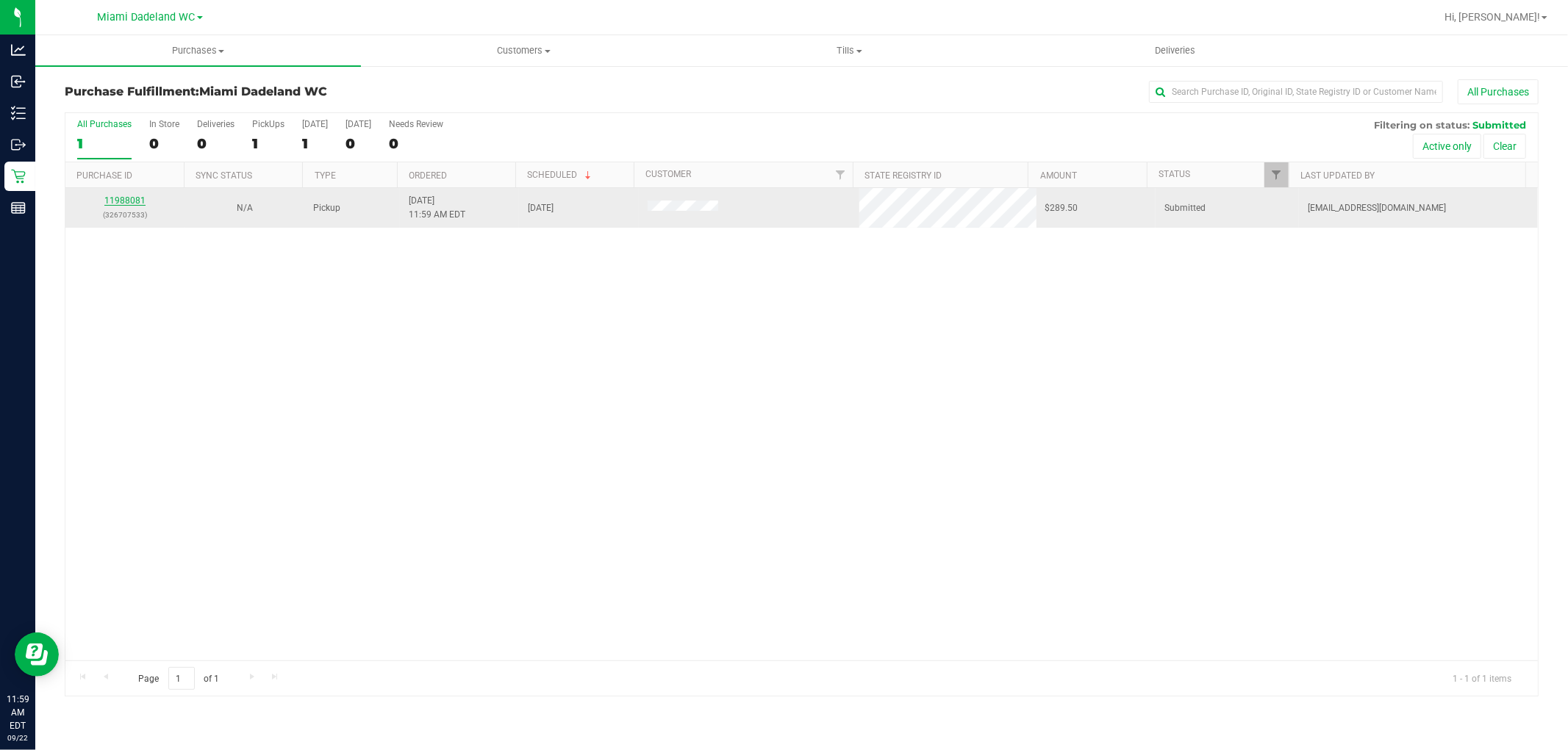
click at [129, 201] on link "11988081" at bounding box center [125, 200] width 41 height 11
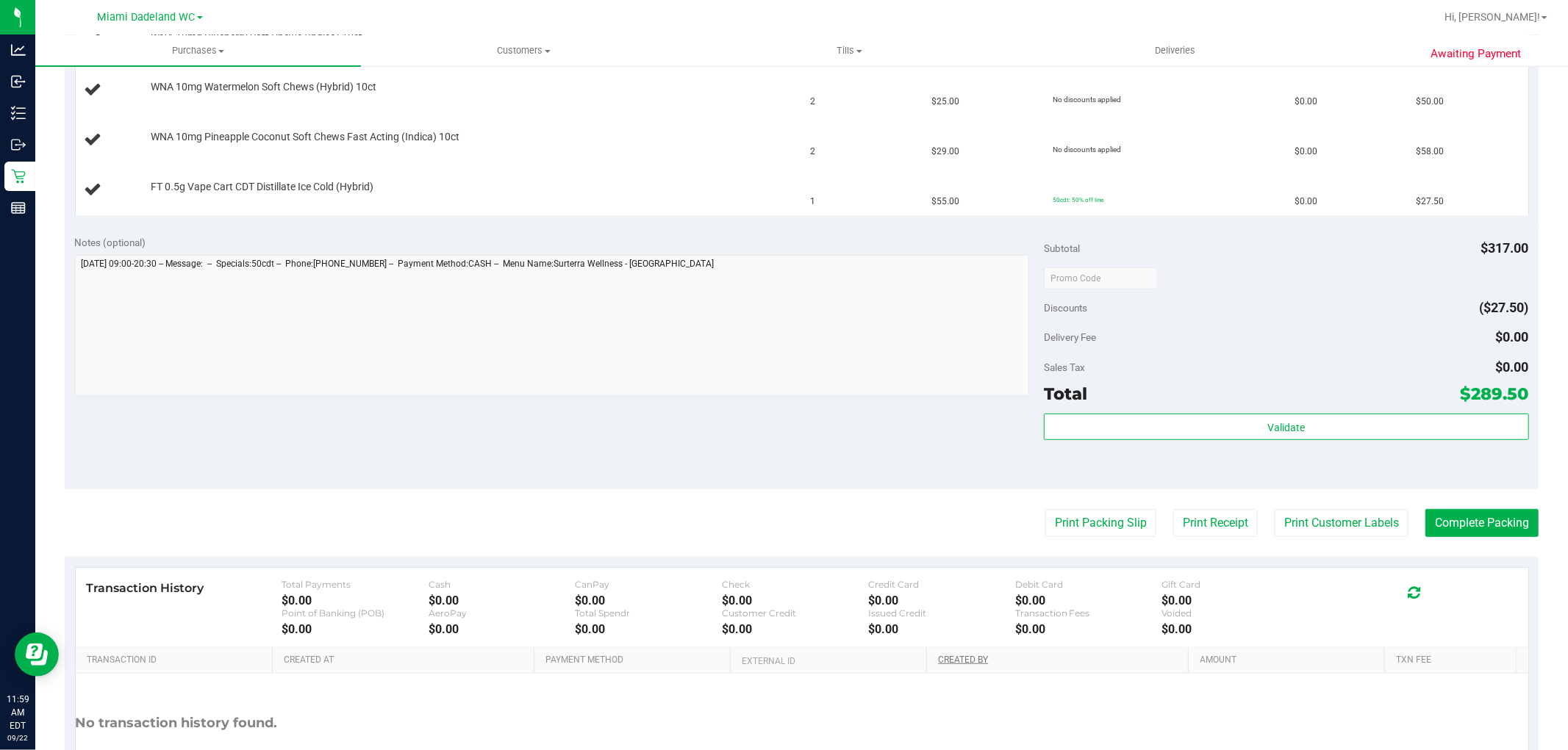
scroll to position [669, 0]
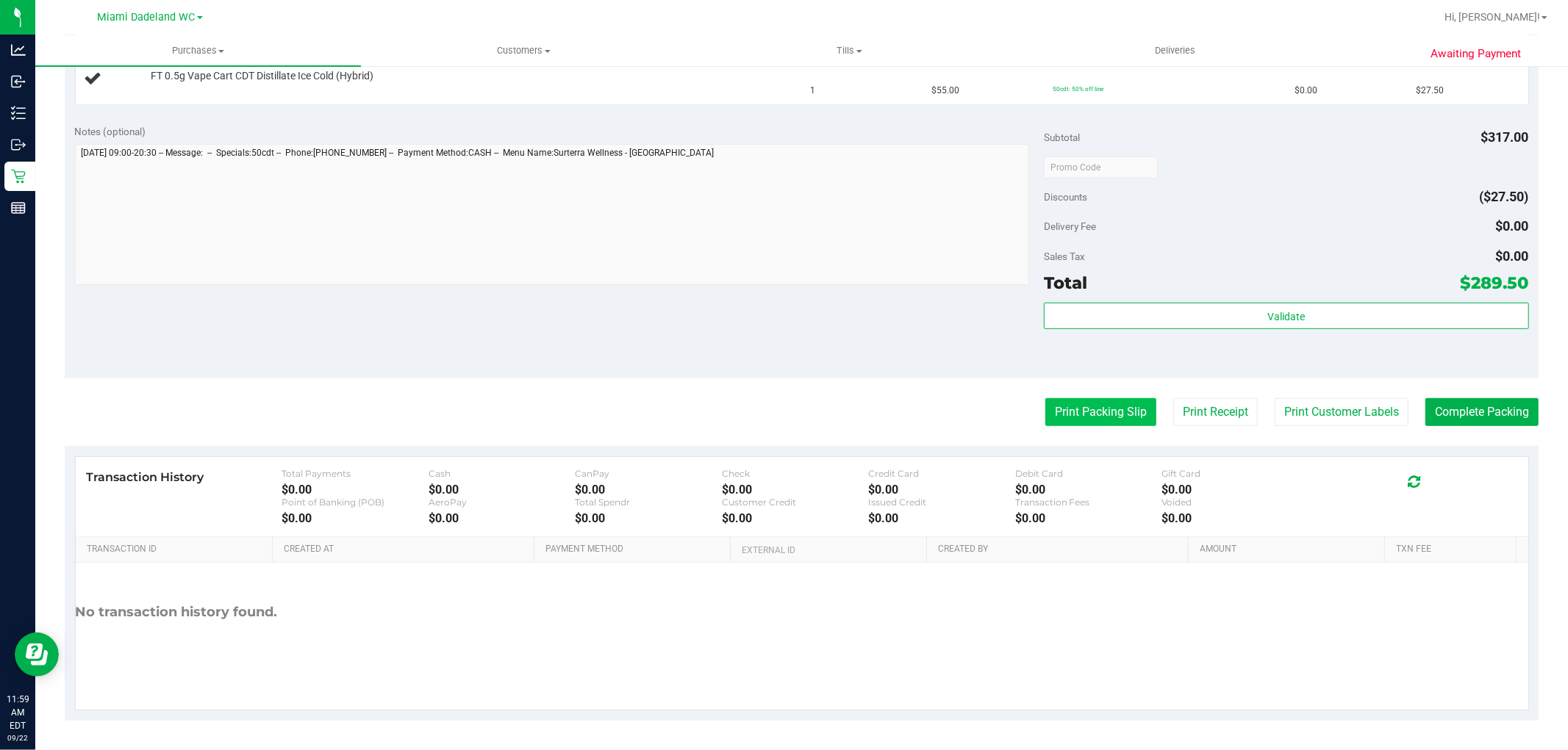
click at [1046, 410] on button "Print Packing Slip" at bounding box center [1101, 412] width 111 height 28
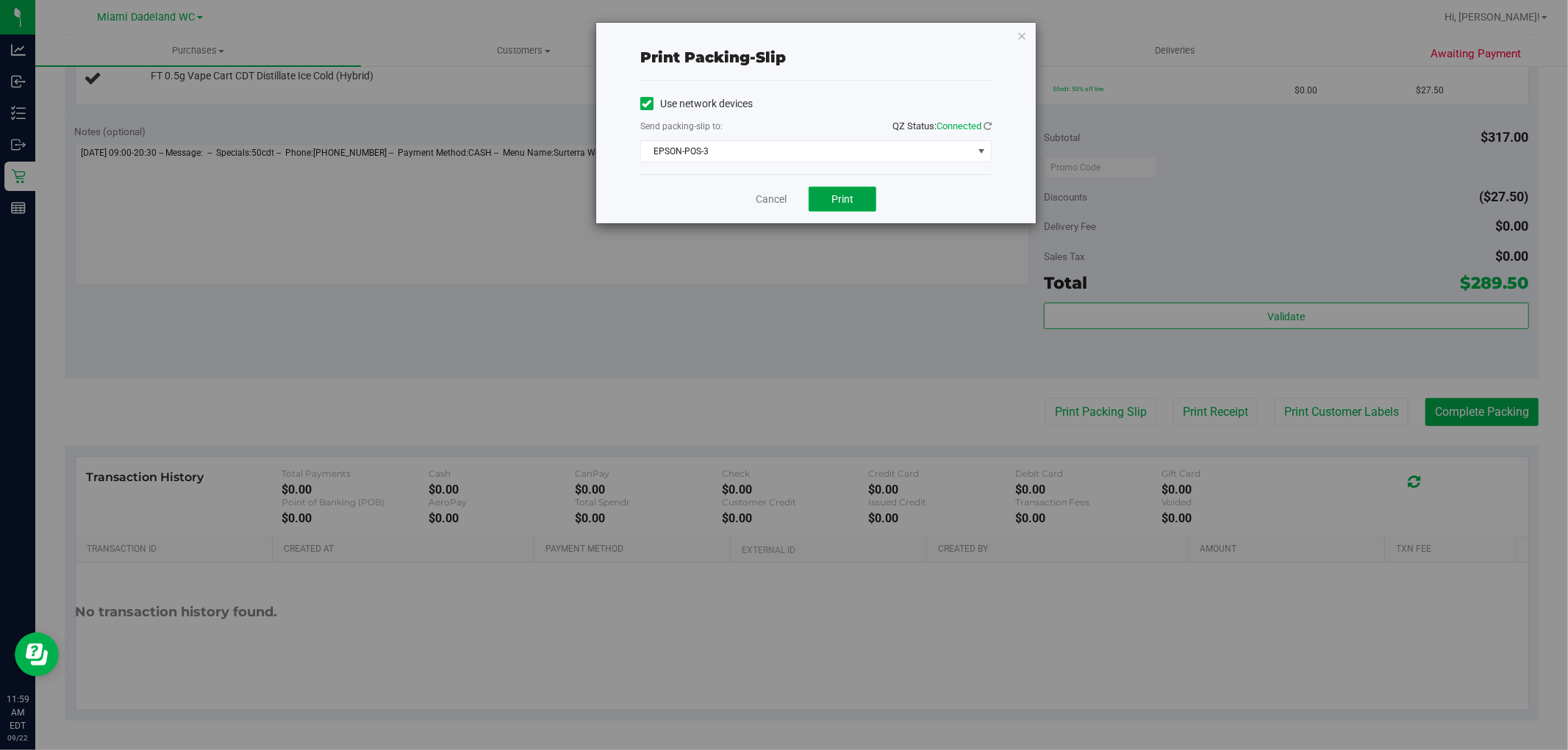
click at [850, 191] on button "Print" at bounding box center [842, 199] width 67 height 25
click at [770, 198] on link "Cancel" at bounding box center [772, 199] width 31 height 16
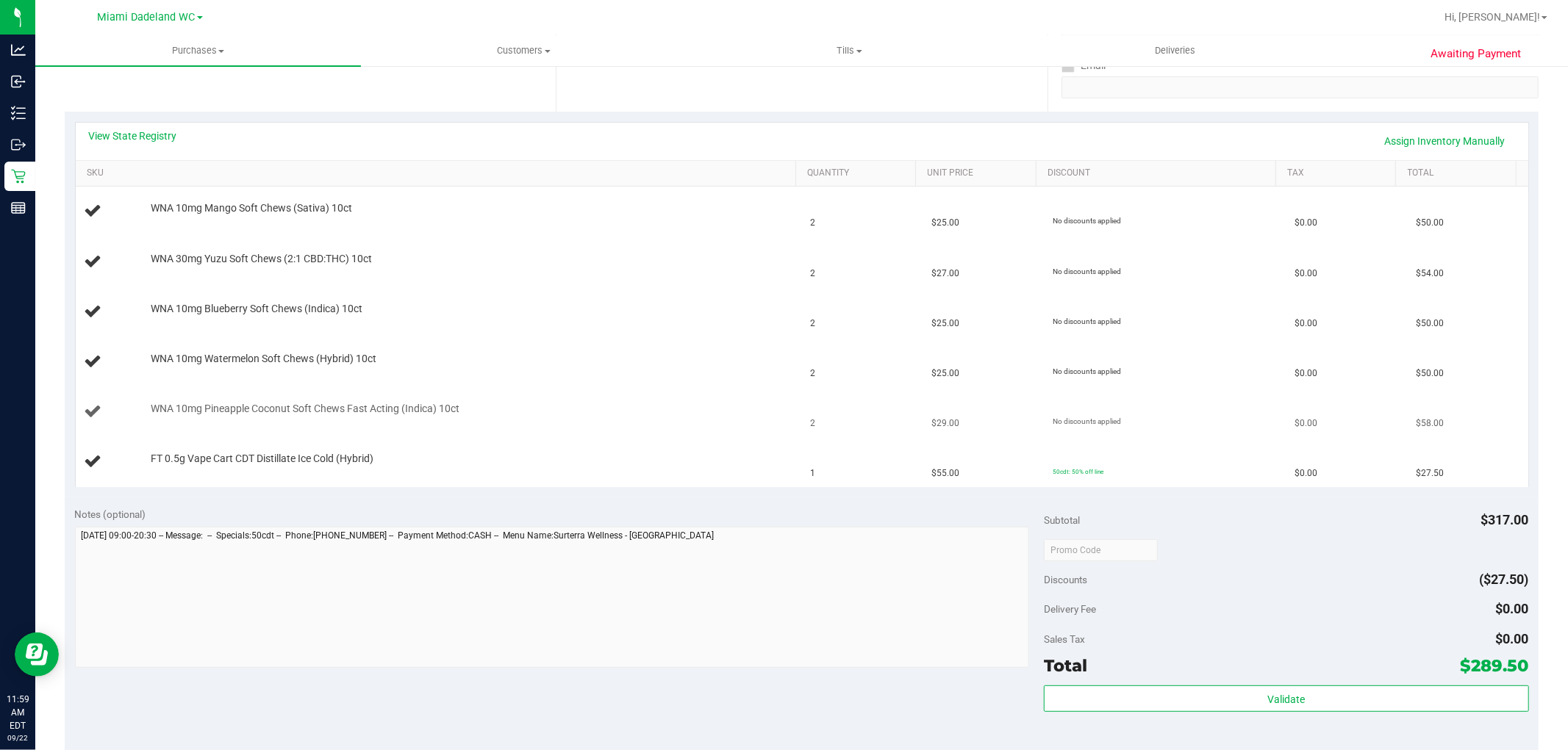
scroll to position [260, 0]
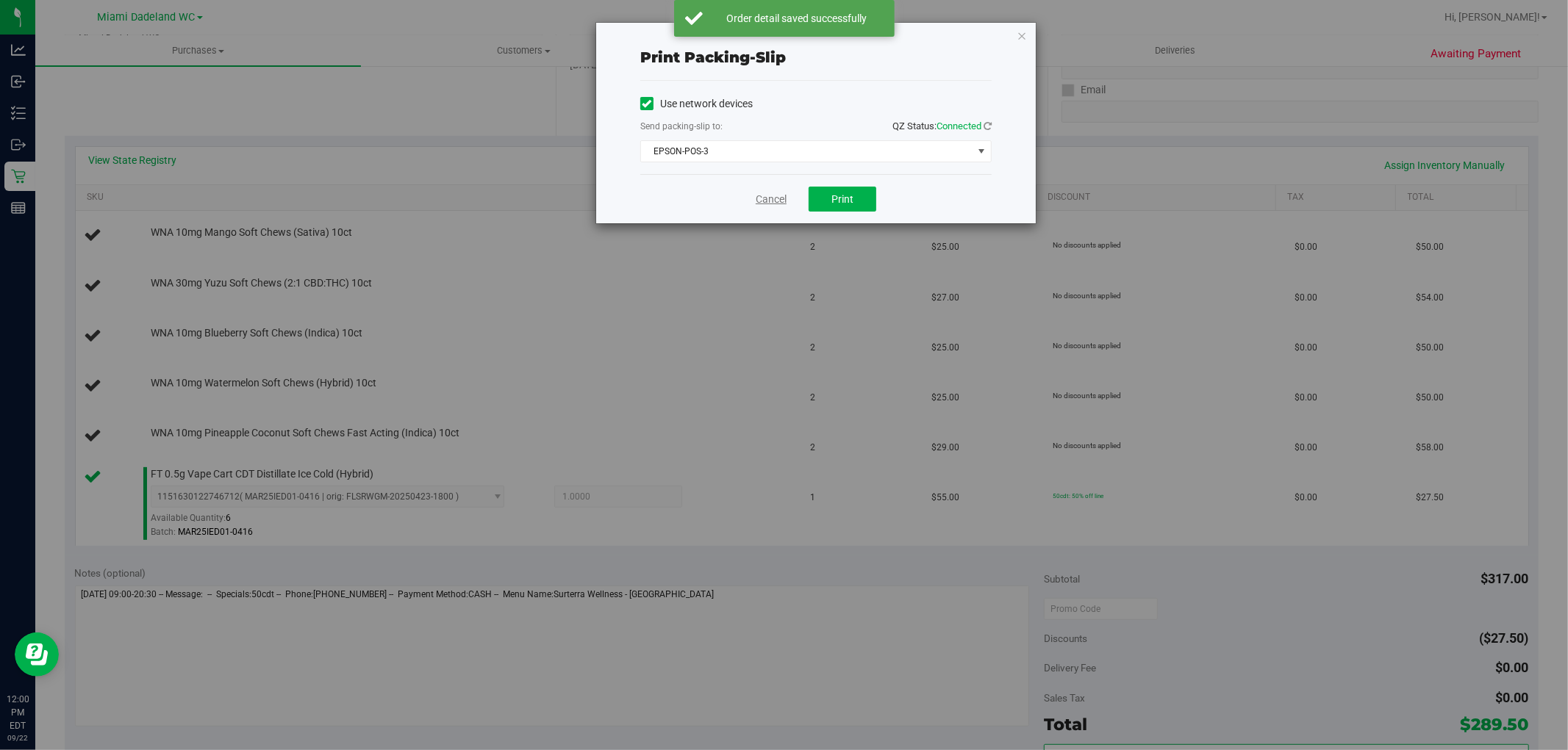
click at [777, 202] on link "Cancel" at bounding box center [772, 199] width 31 height 16
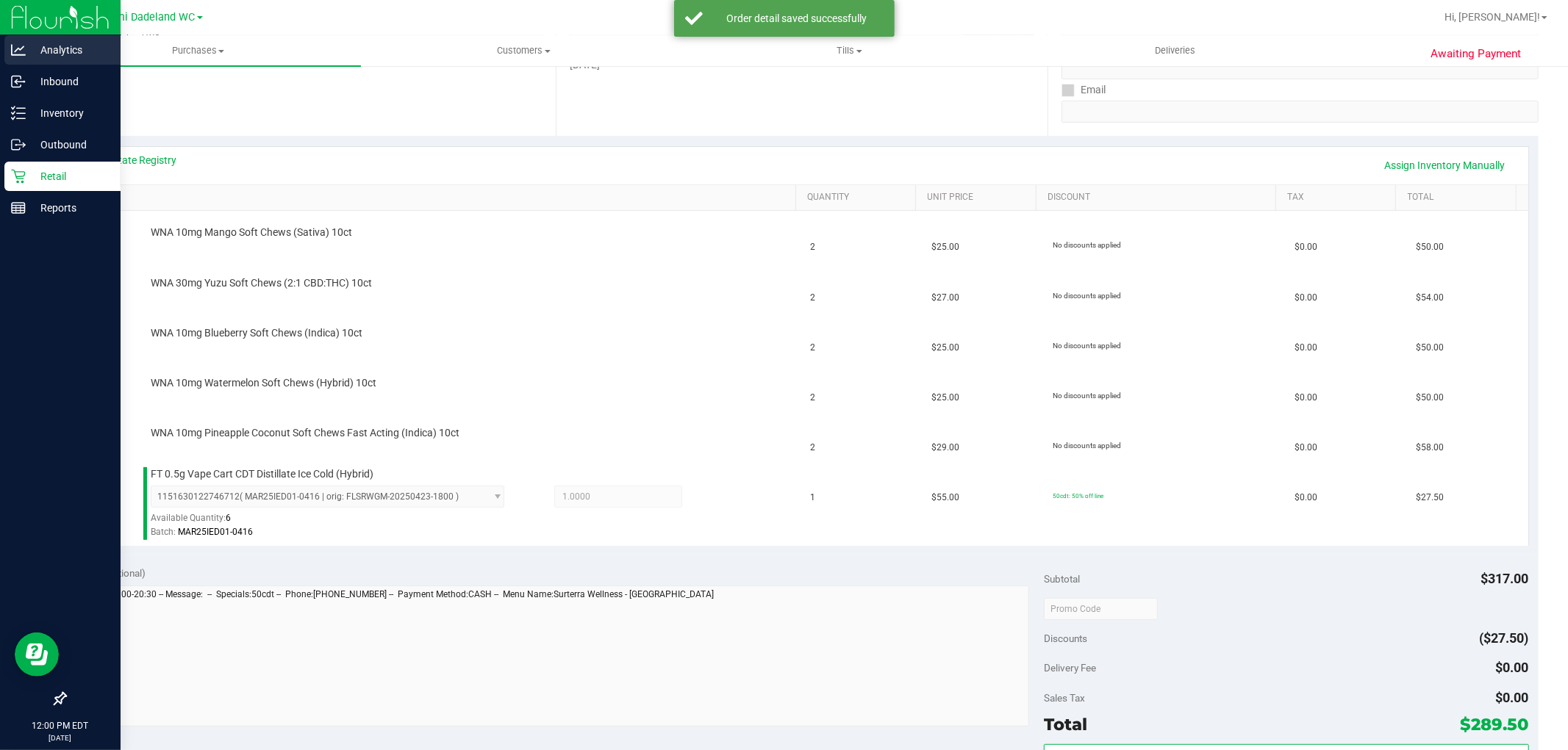
scroll to position [703, 0]
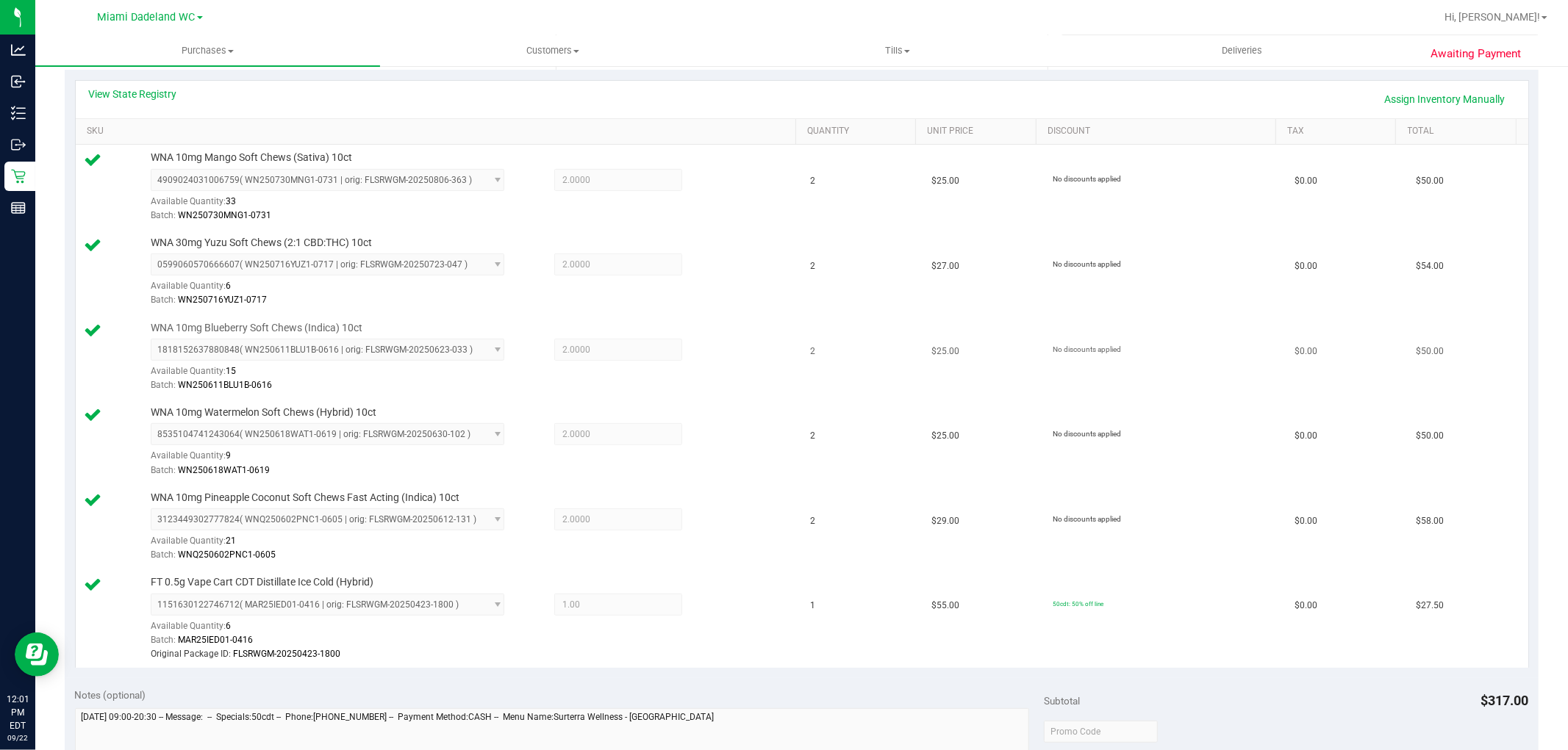
scroll to position [734, 0]
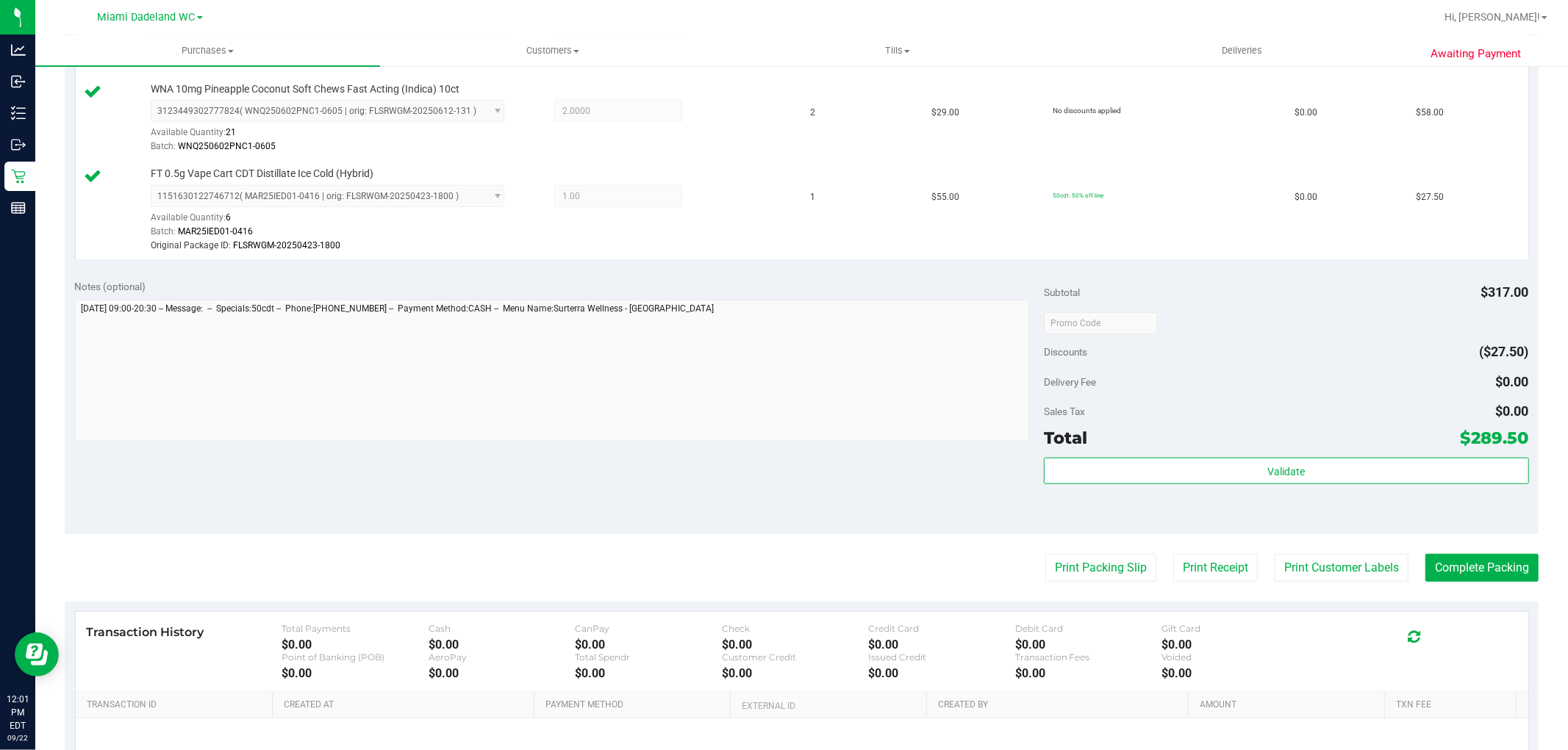
click at [1262, 457] on div "Subtotal $317.00 Discounts ($27.50) Delivery Fee $0.00 Sales Tax $0.00 Total $2…" at bounding box center [1286, 402] width 485 height 245
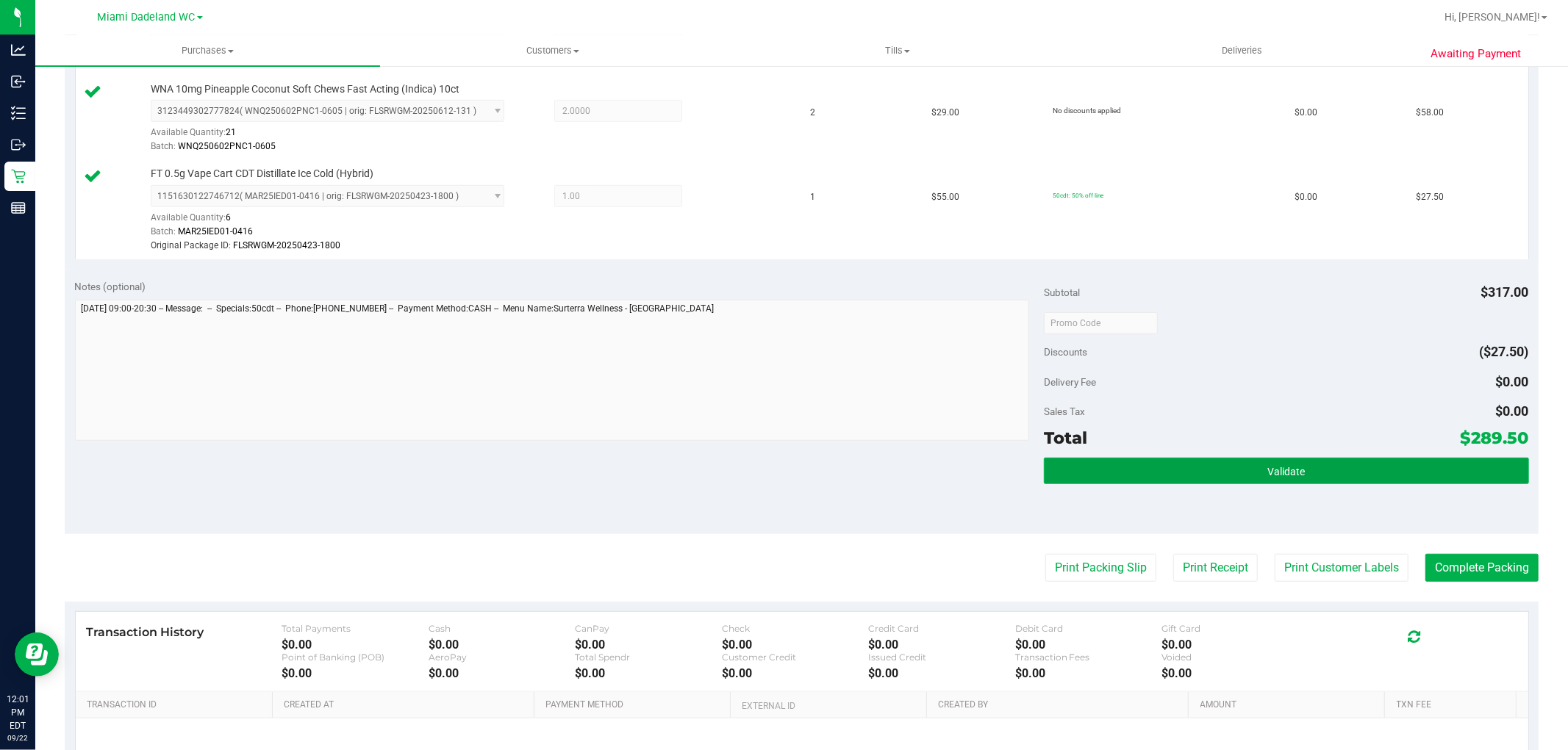
click at [1261, 458] on button "Validate" at bounding box center [1286, 470] width 485 height 26
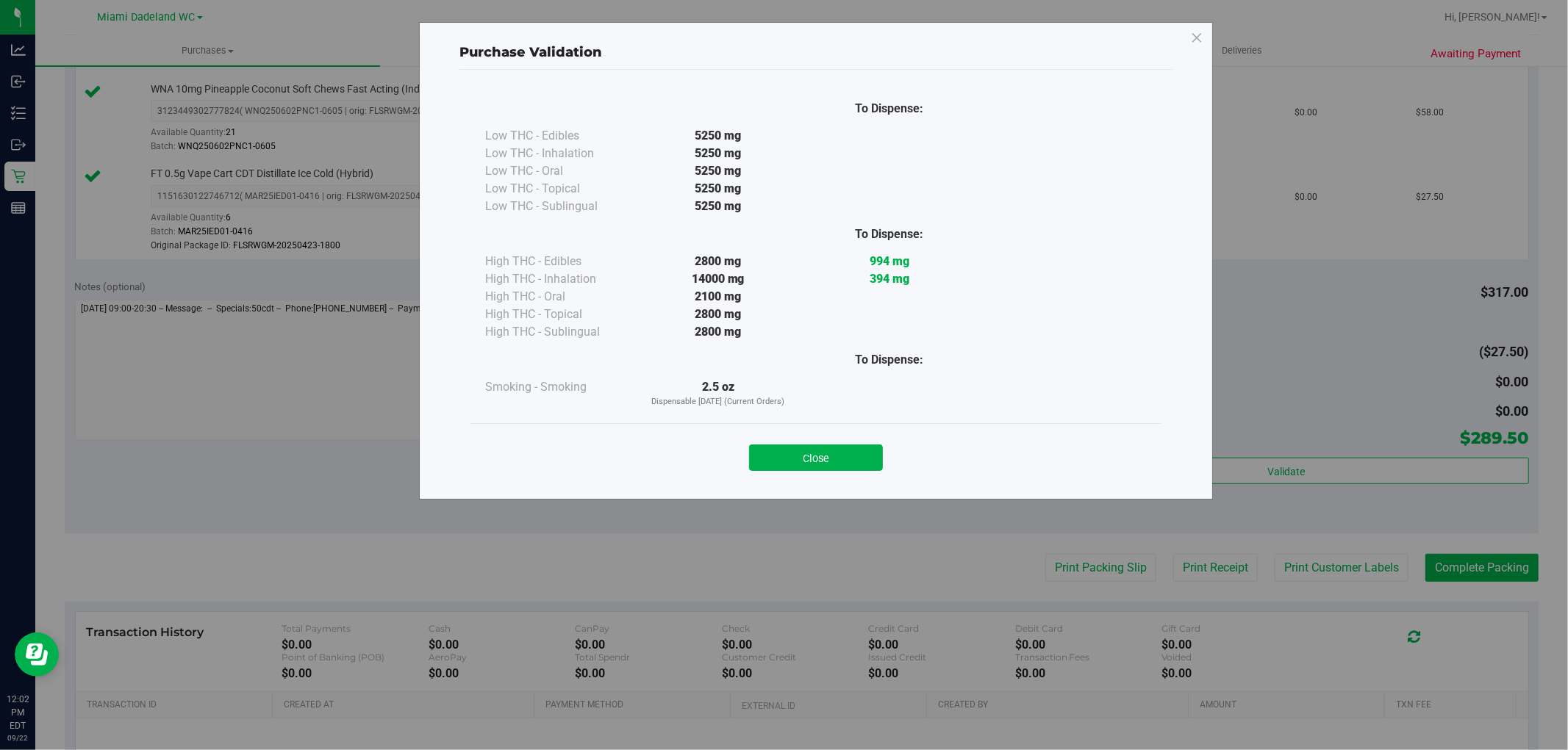
click at [826, 432] on div "Close" at bounding box center [816, 452] width 691 height 60
click at [826, 452] on button "Close" at bounding box center [815, 457] width 134 height 26
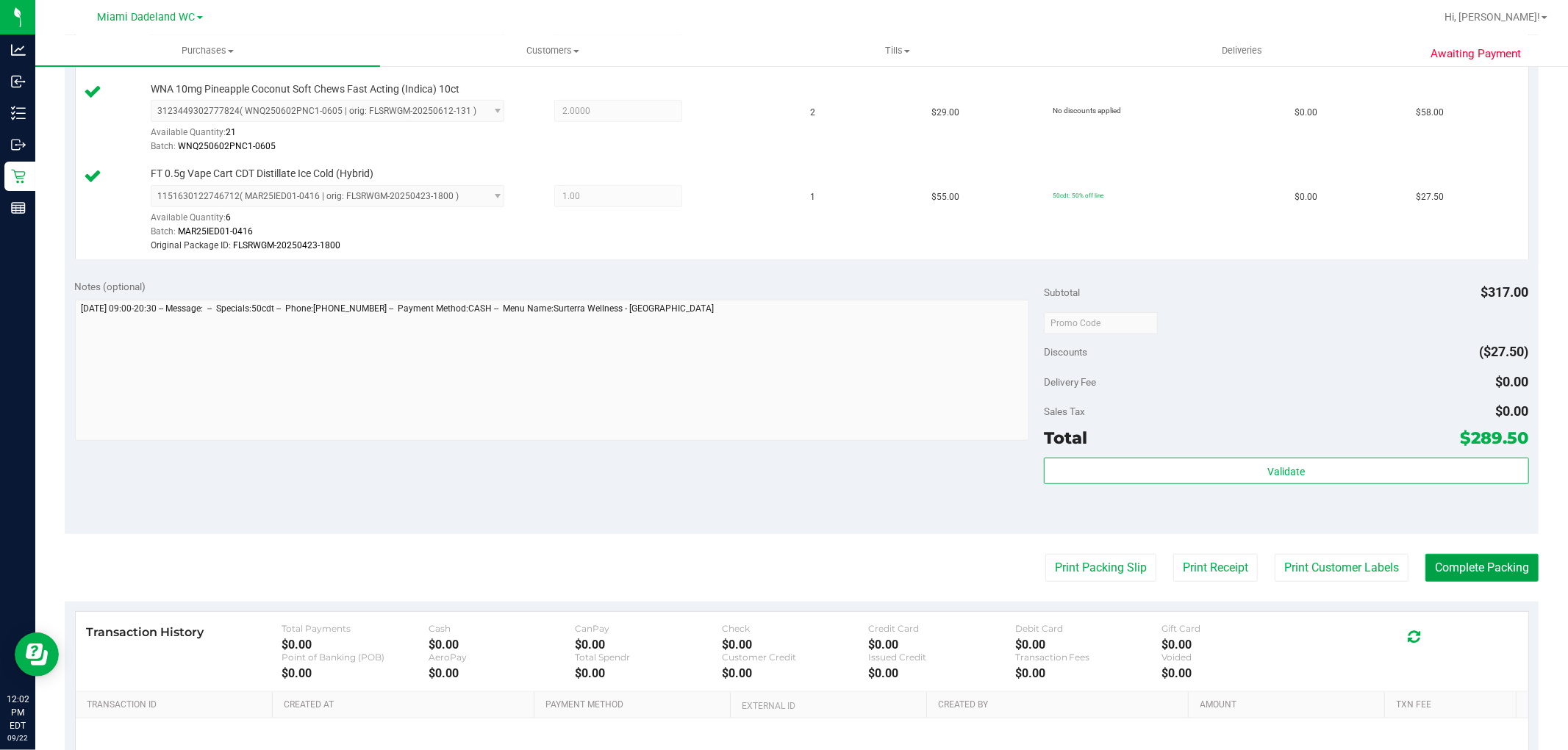
click at [1460, 567] on button "Complete Packing" at bounding box center [1482, 568] width 113 height 28
